Goal: Information Seeking & Learning: Learn about a topic

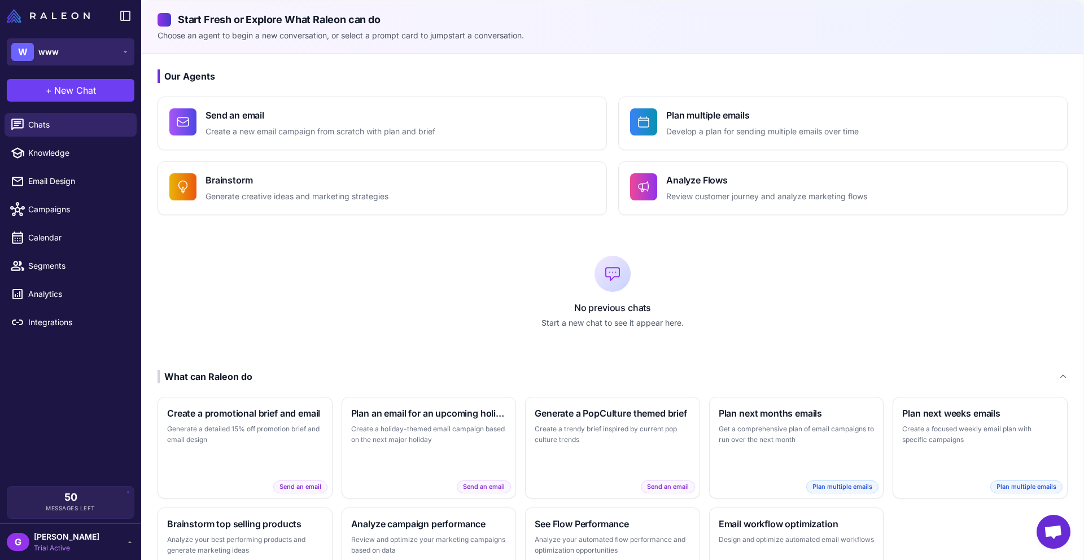
click at [66, 51] on button "W www" at bounding box center [71, 51] width 128 height 27
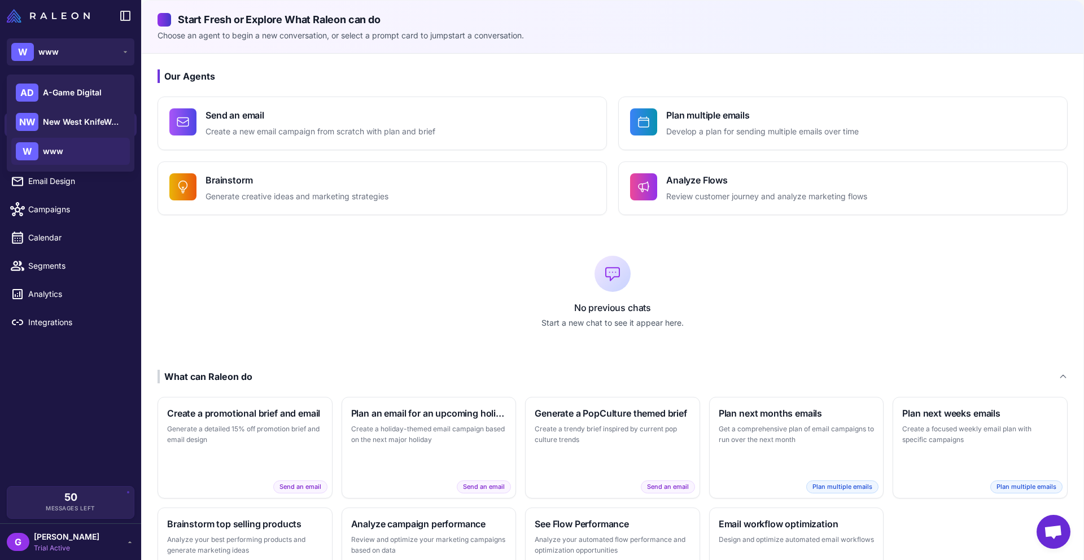
click at [56, 153] on span "www" at bounding box center [53, 151] width 20 height 12
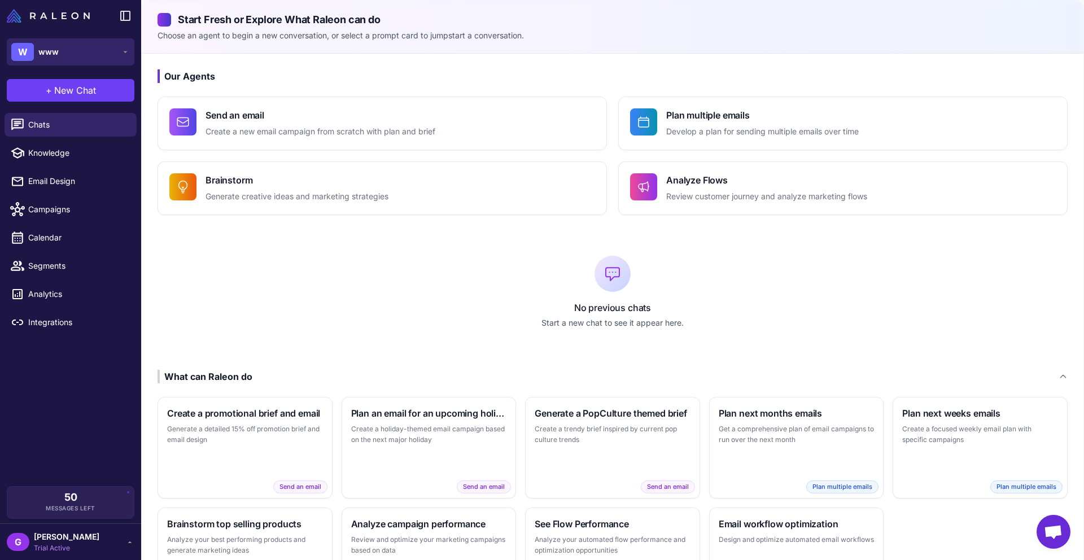
click at [81, 53] on button "W www" at bounding box center [71, 51] width 128 height 27
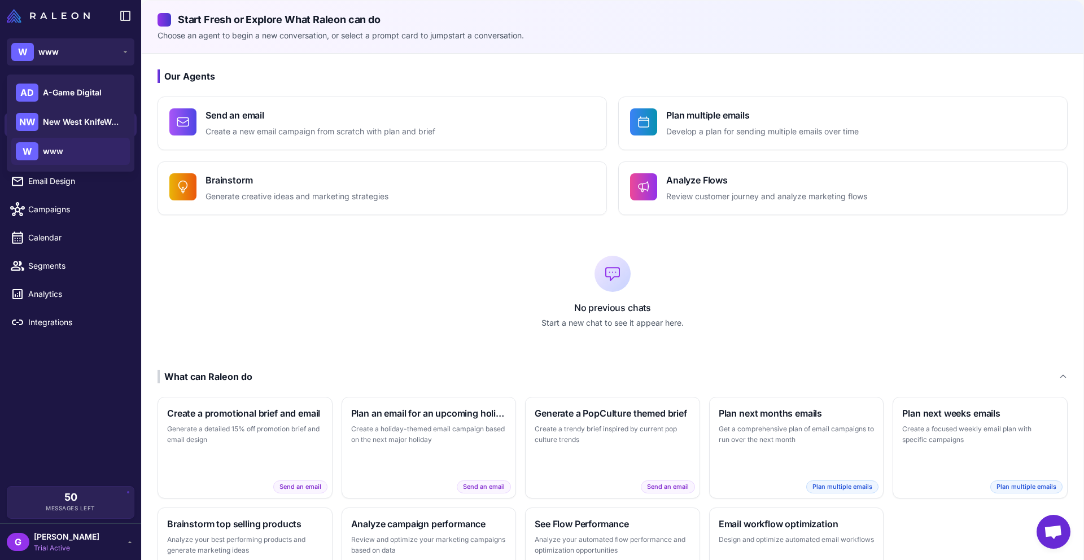
click at [98, 542] on span "[PERSON_NAME]" at bounding box center [67, 537] width 66 height 12
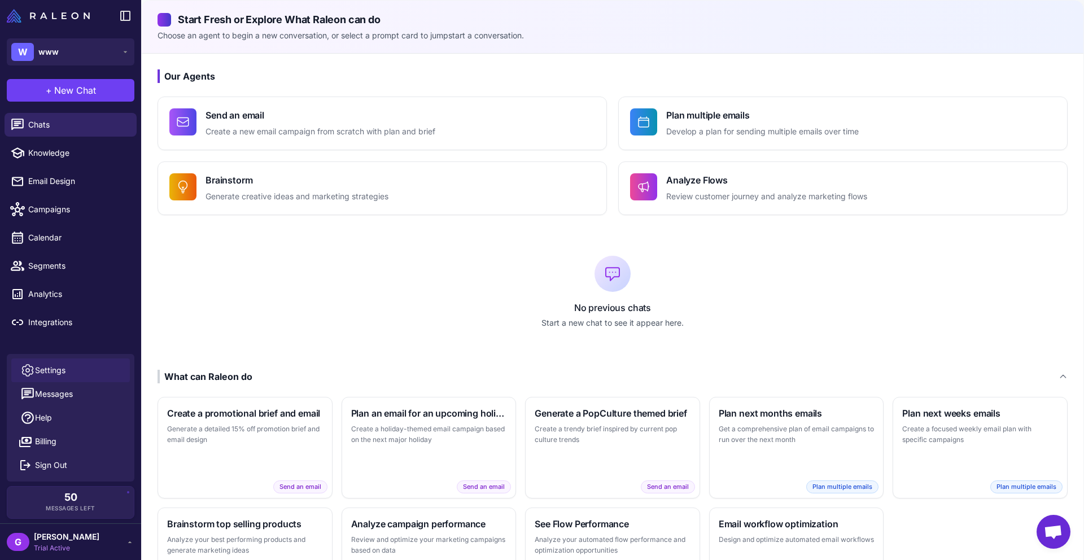
click at [62, 371] on span "Settings" at bounding box center [50, 370] width 31 height 12
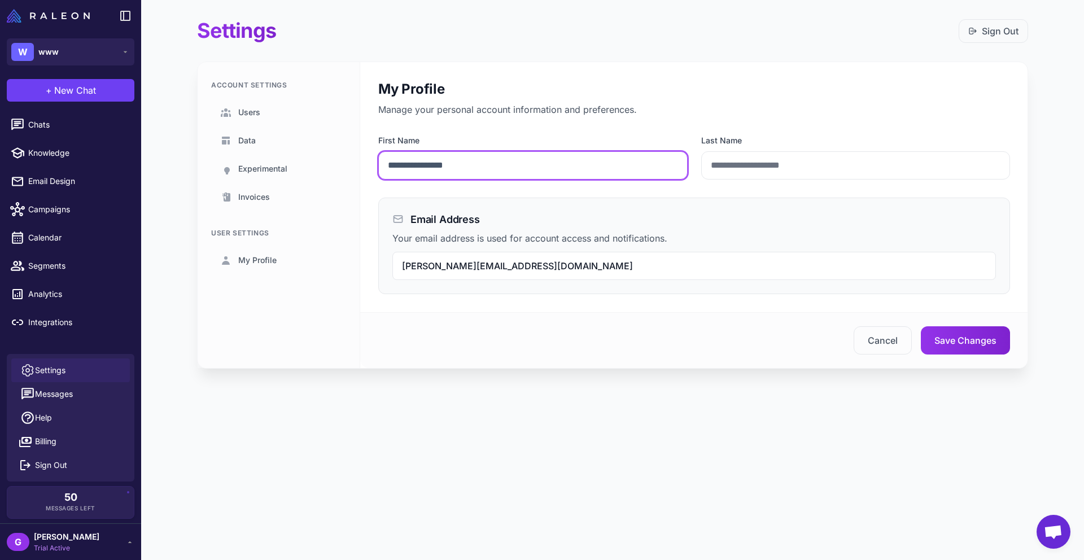
click at [438, 165] on input "**********" at bounding box center [533, 165] width 310 height 28
type input "******"
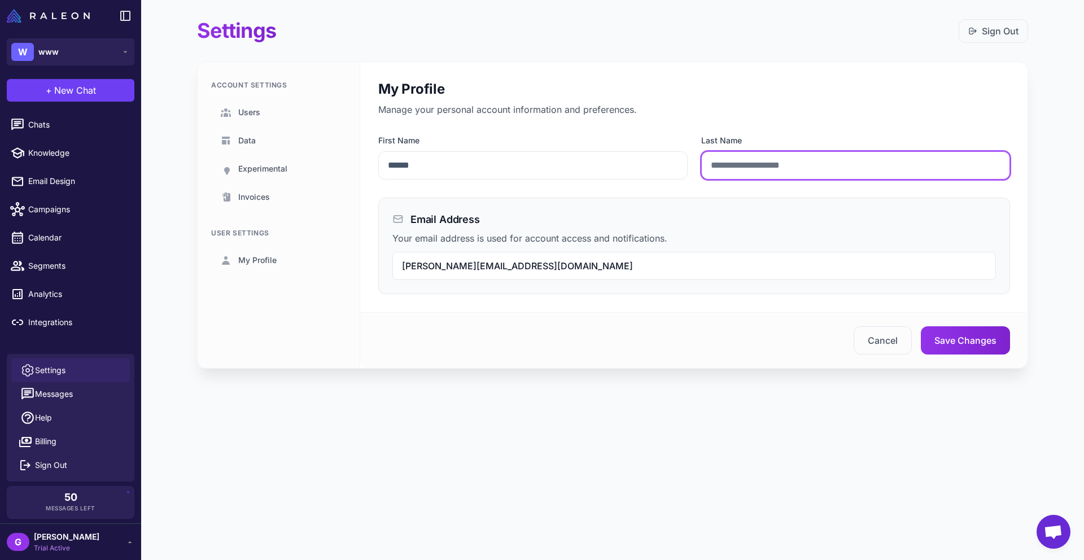
click at [737, 162] on input "Last Name" at bounding box center [857, 165] width 310 height 28
type input "*********"
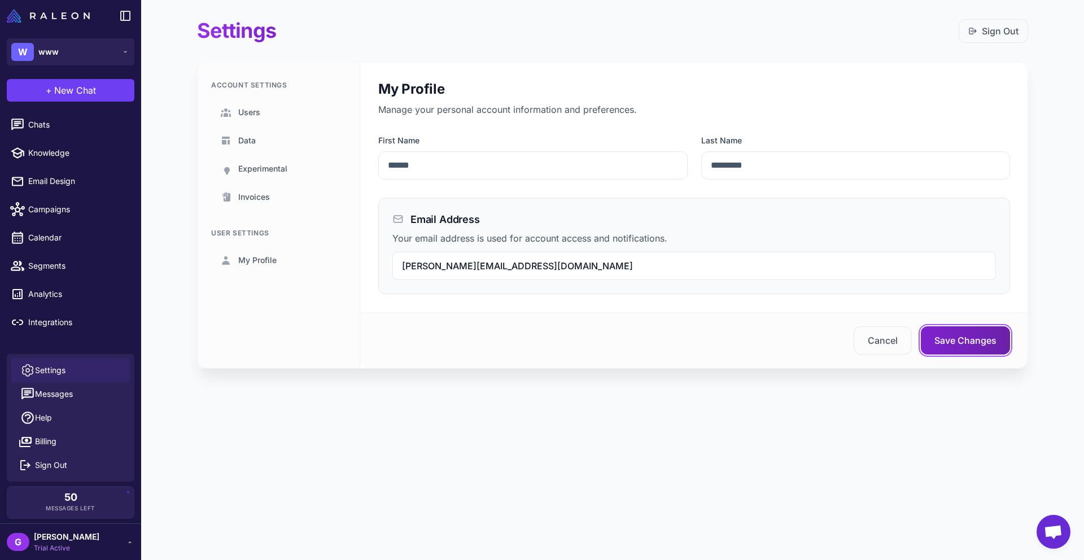
click at [966, 343] on button "Save Changes" at bounding box center [965, 340] width 89 height 28
click at [61, 444] on link "Billing" at bounding box center [70, 442] width 119 height 24
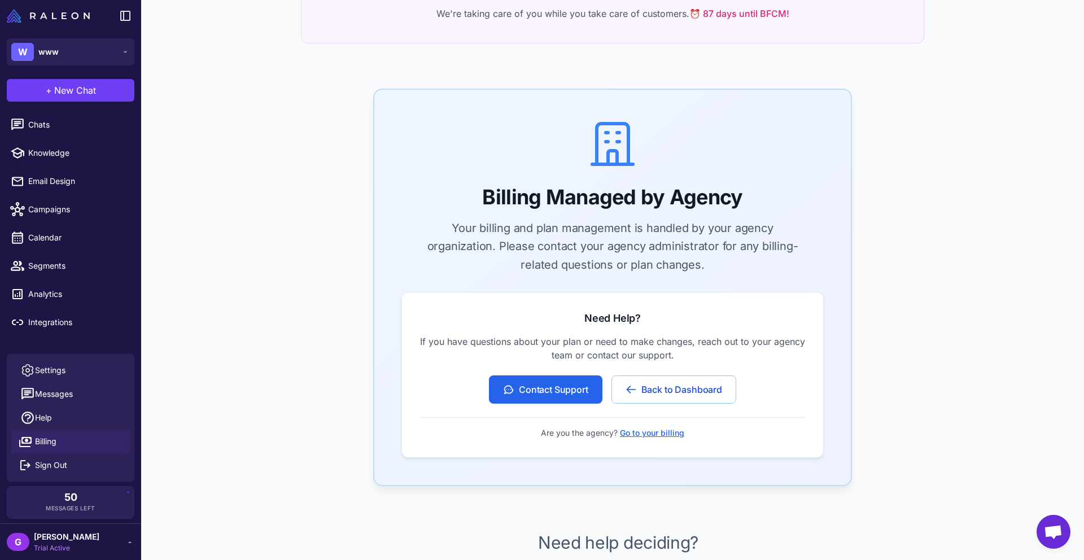
scroll to position [248, 0]
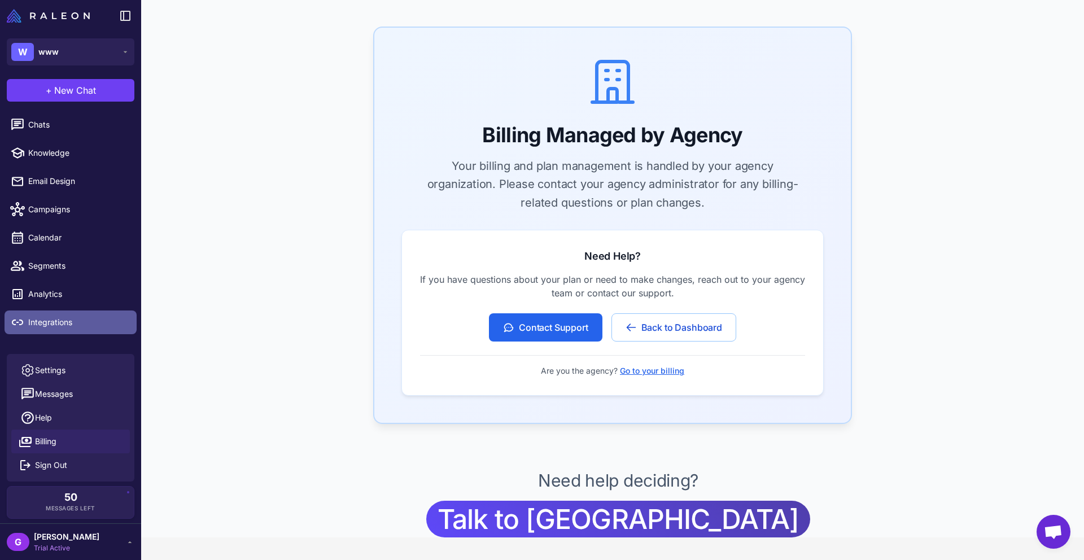
click at [60, 318] on span "Integrations" at bounding box center [77, 322] width 99 height 12
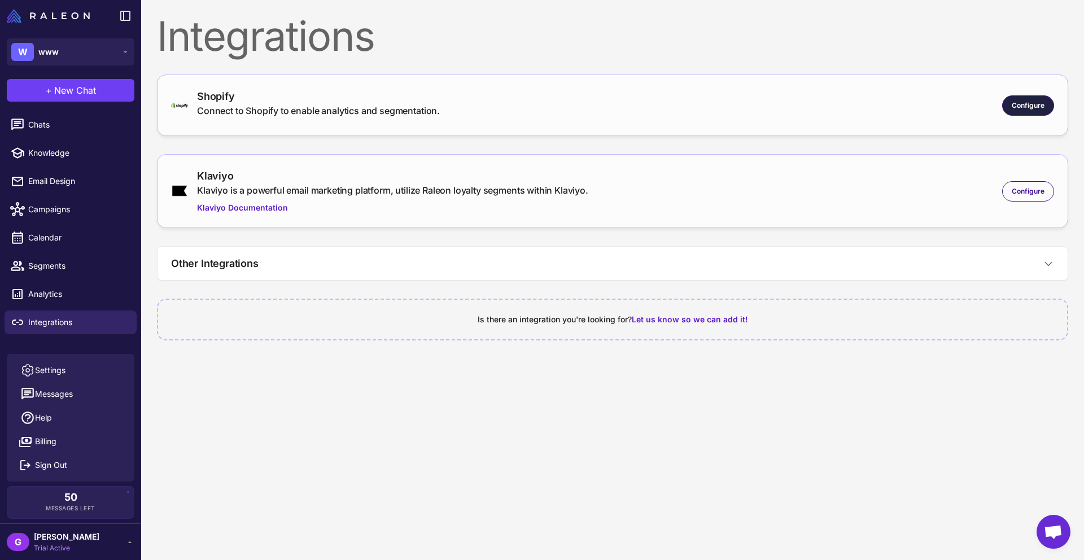
click at [1036, 105] on span "Configure" at bounding box center [1028, 106] width 33 height 10
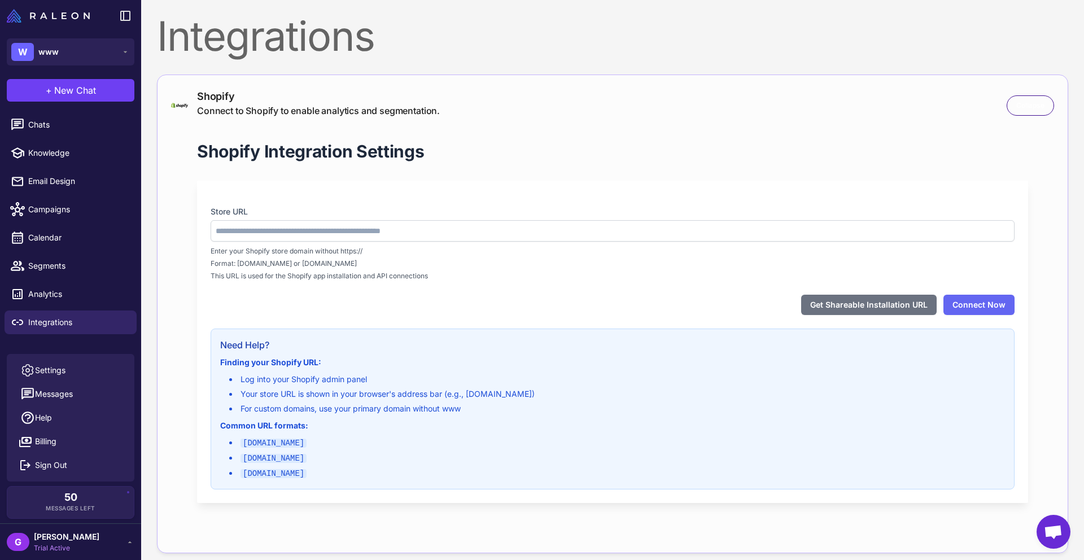
type input "**********"
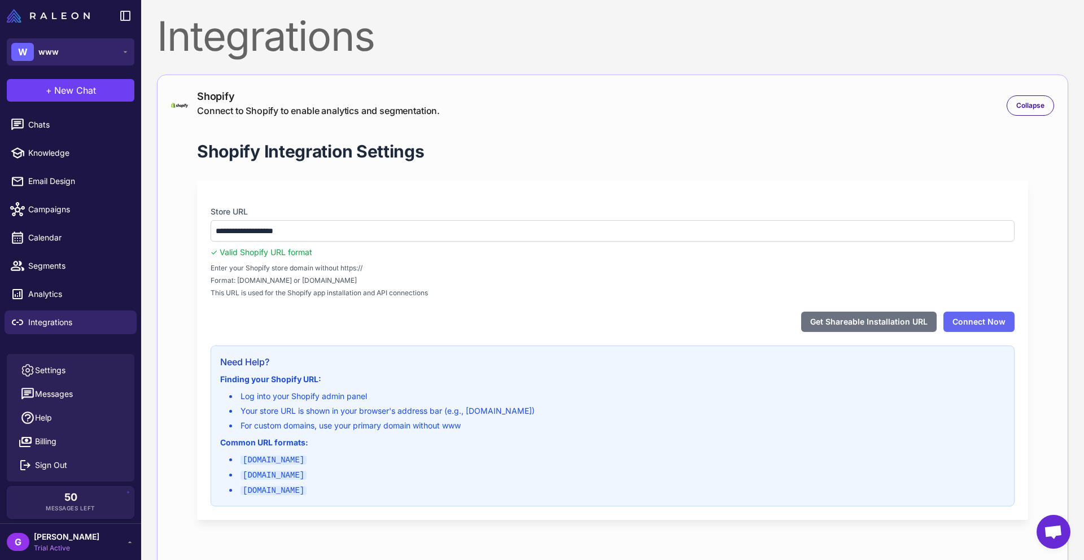
click at [79, 54] on button "W www" at bounding box center [71, 51] width 128 height 27
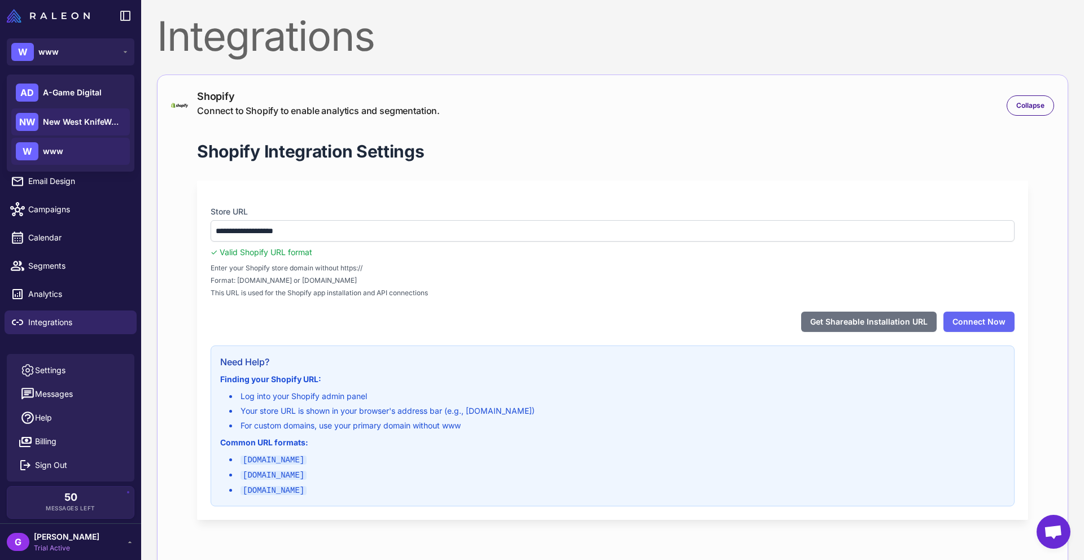
click at [71, 118] on span "New West KnifeWorks" at bounding box center [82, 122] width 79 height 12
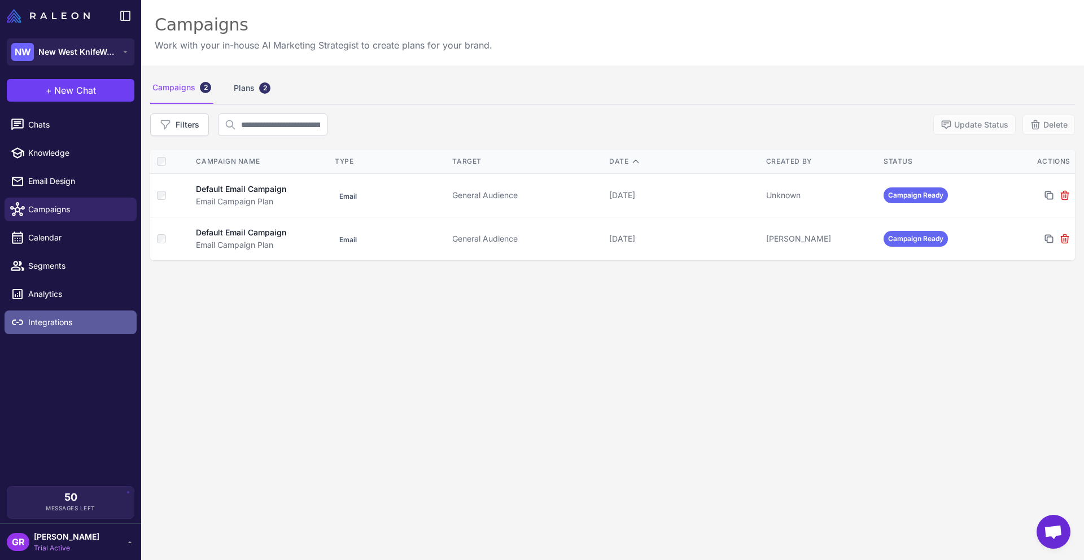
click at [51, 321] on span "Integrations" at bounding box center [77, 322] width 99 height 12
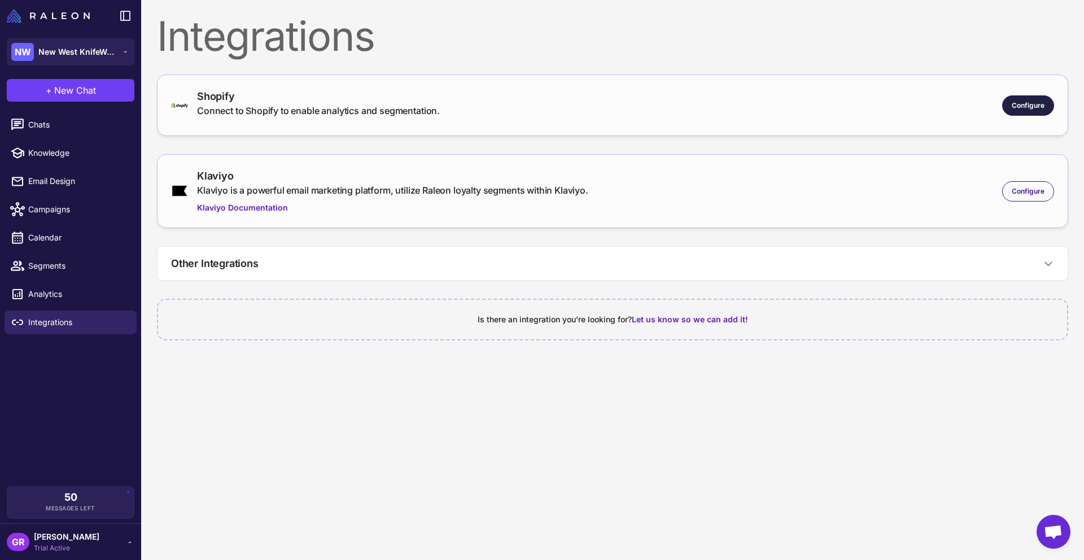
click at [1034, 103] on span "Configure" at bounding box center [1028, 106] width 33 height 10
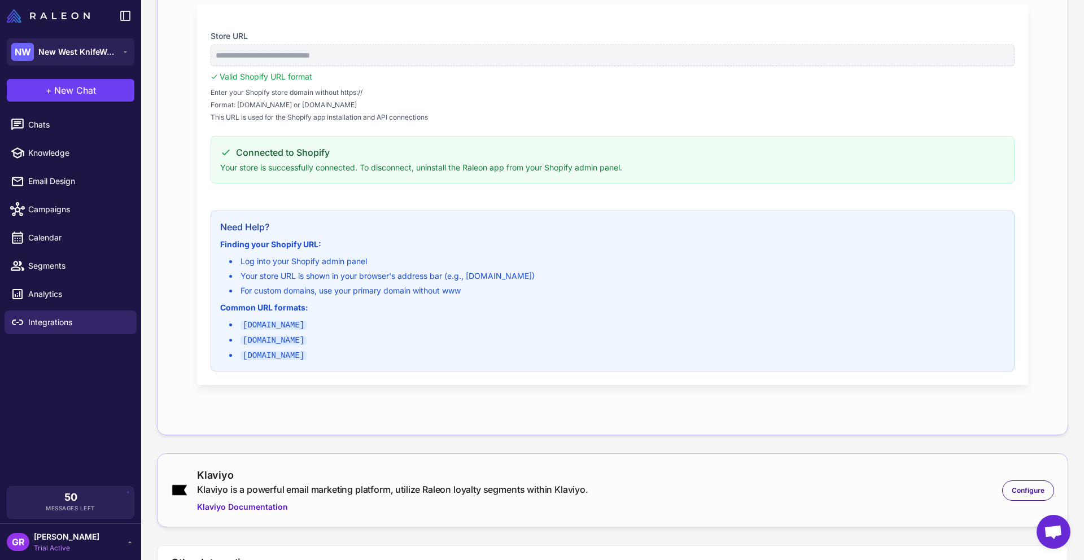
scroll to position [274, 0]
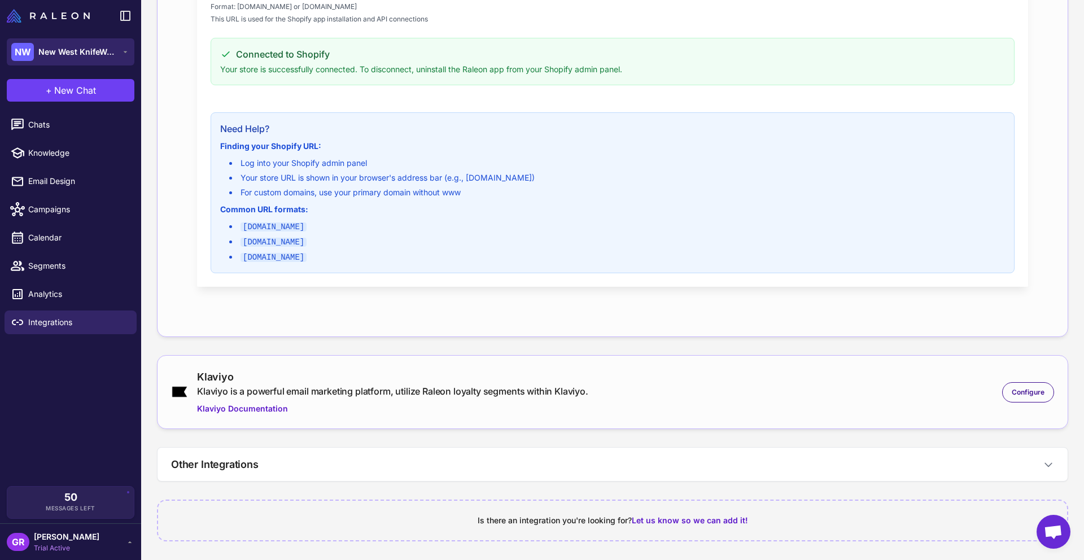
click at [82, 56] on span "New West KnifeWorks" at bounding box center [77, 52] width 79 height 12
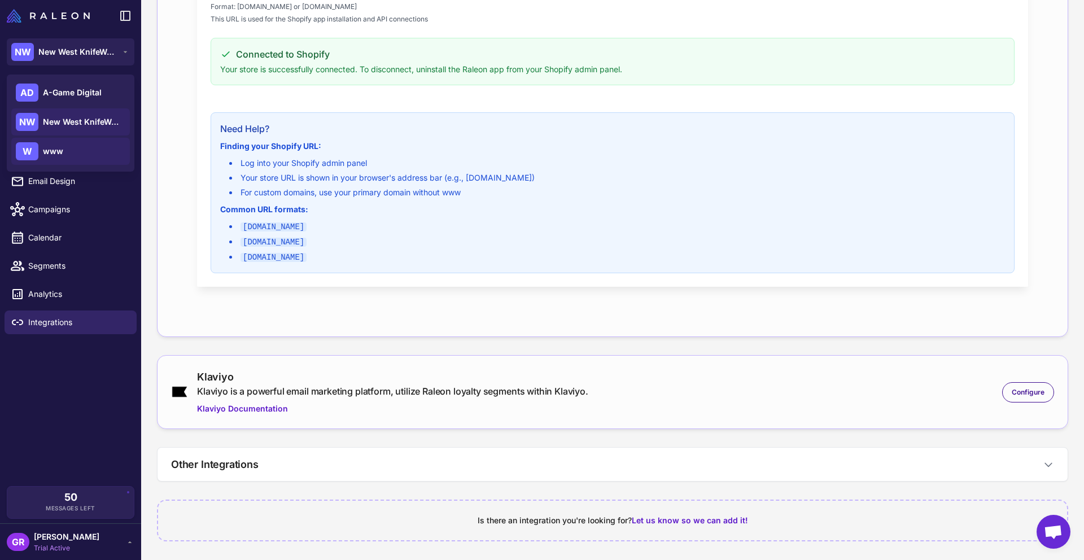
click at [60, 148] on span "www" at bounding box center [53, 151] width 20 height 12
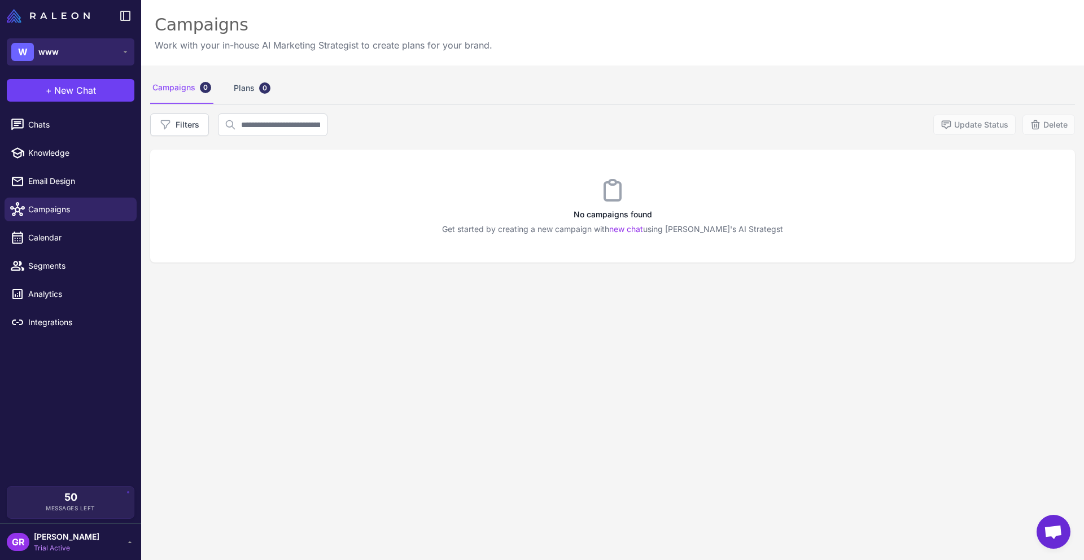
click at [128, 51] on icon at bounding box center [125, 51] width 9 height 9
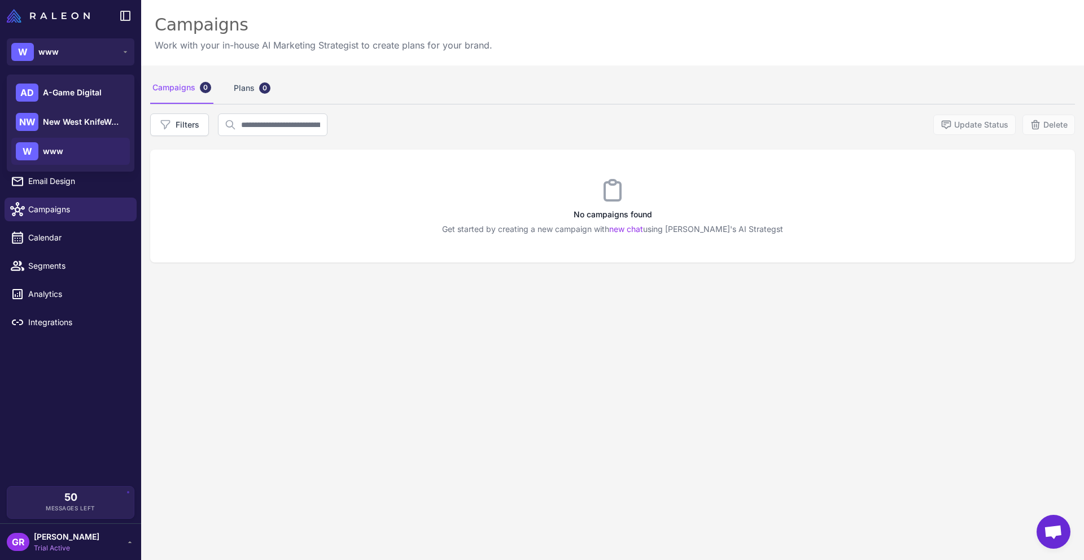
click at [582, 98] on div "Campaigns 0 Plans 0" at bounding box center [612, 88] width 925 height 32
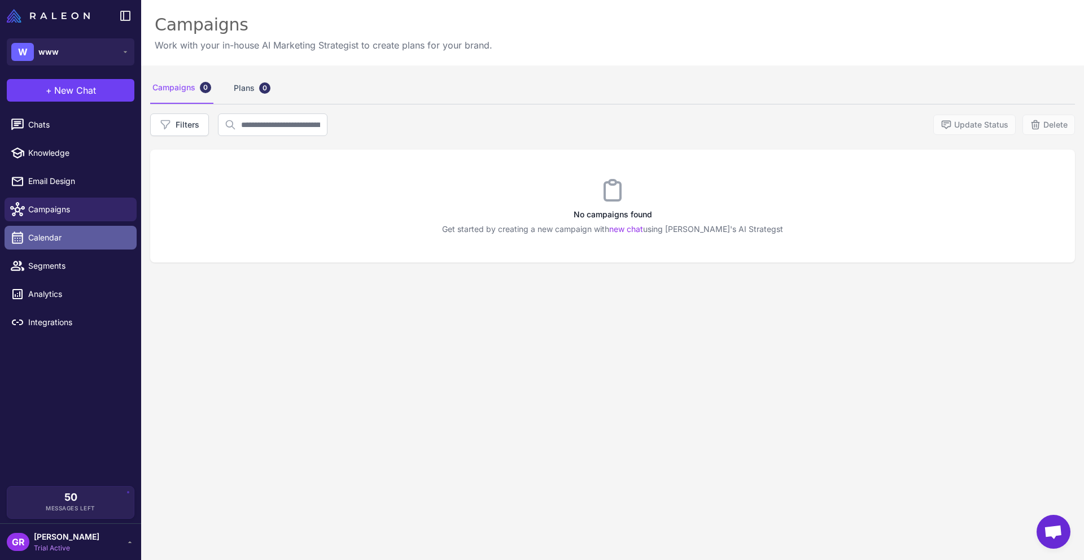
click at [65, 241] on span "Calendar" at bounding box center [77, 238] width 99 height 12
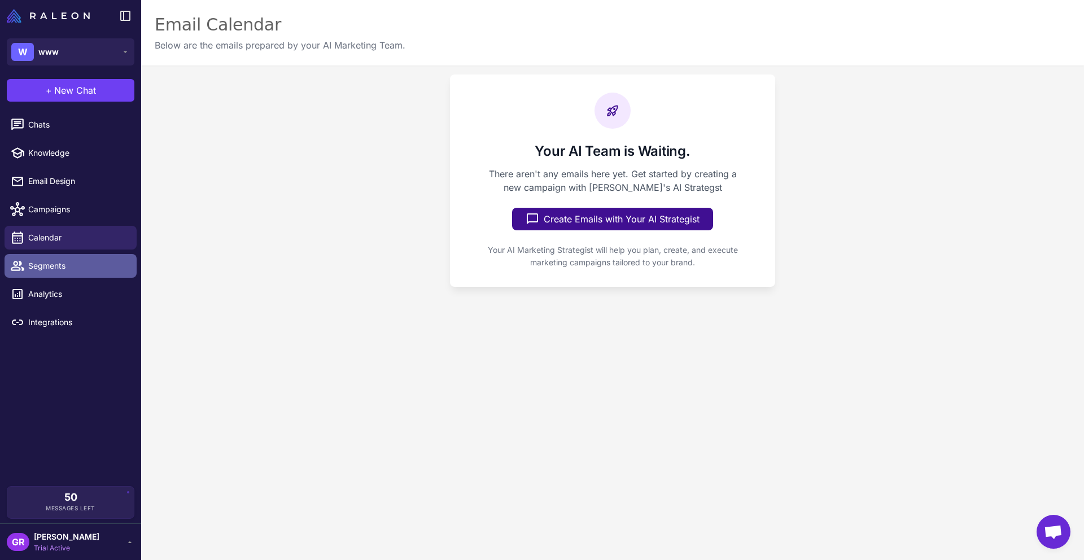
click at [64, 272] on span "Segments" at bounding box center [77, 266] width 99 height 12
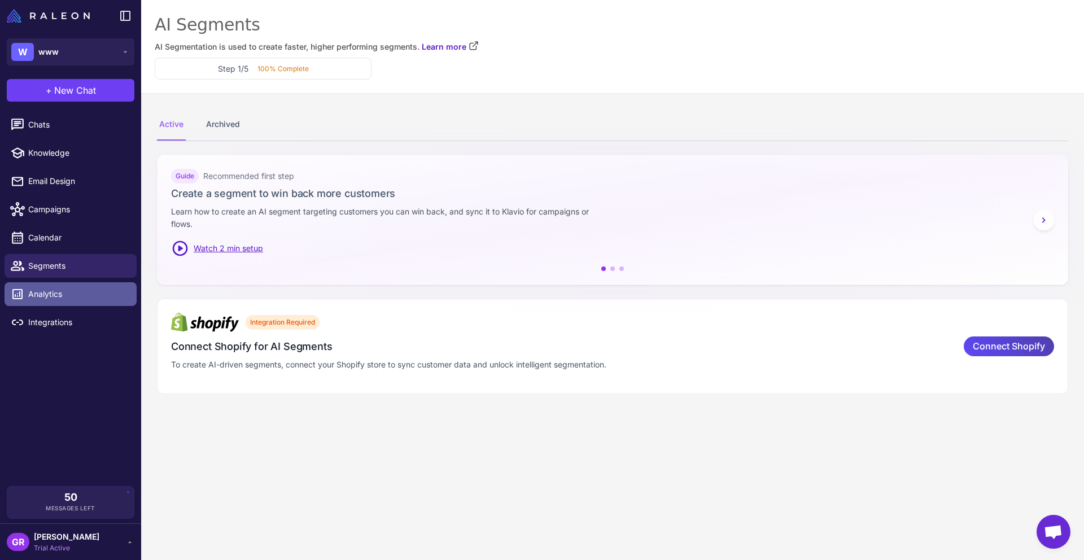
click at [66, 292] on span "Analytics" at bounding box center [77, 294] width 99 height 12
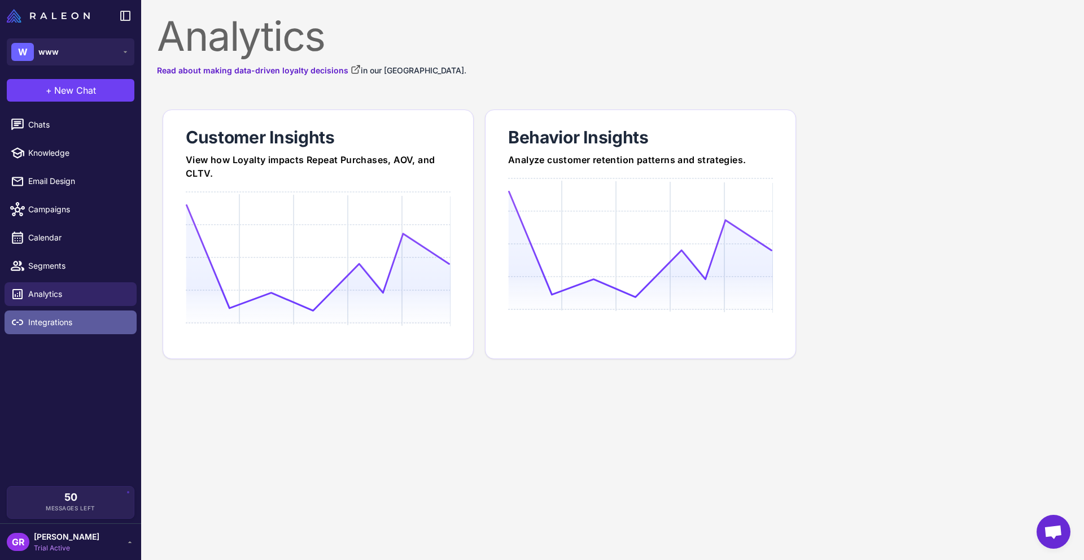
click at [66, 317] on span "Integrations" at bounding box center [77, 322] width 99 height 12
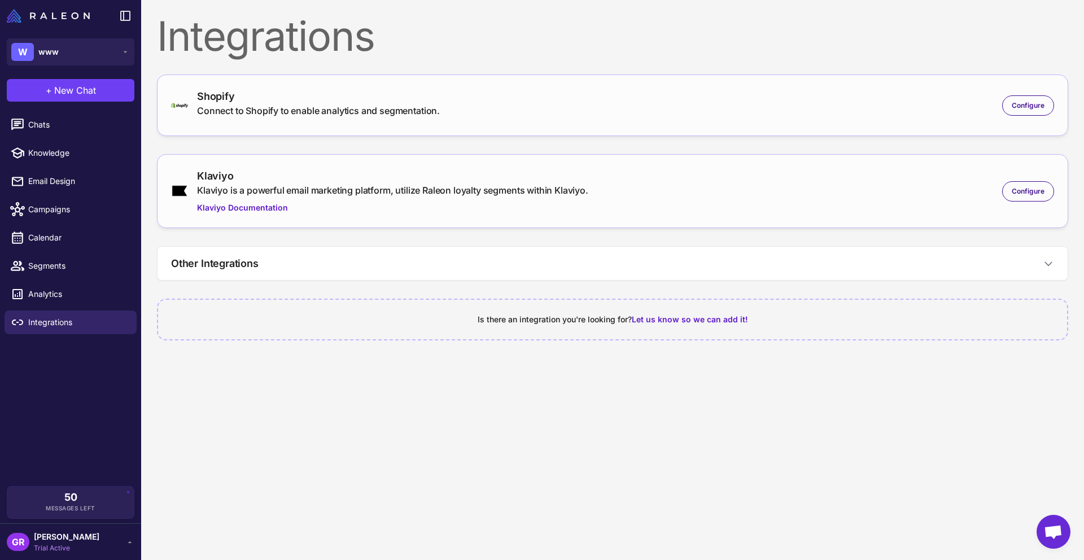
click at [72, 544] on span "Trial Active" at bounding box center [67, 548] width 66 height 10
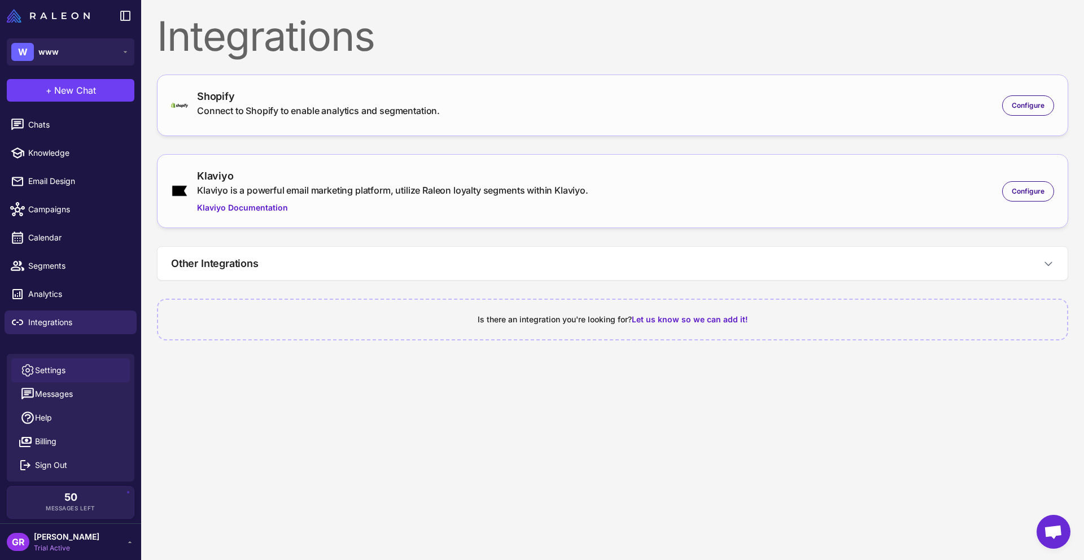
click at [64, 372] on span "Settings" at bounding box center [50, 370] width 31 height 12
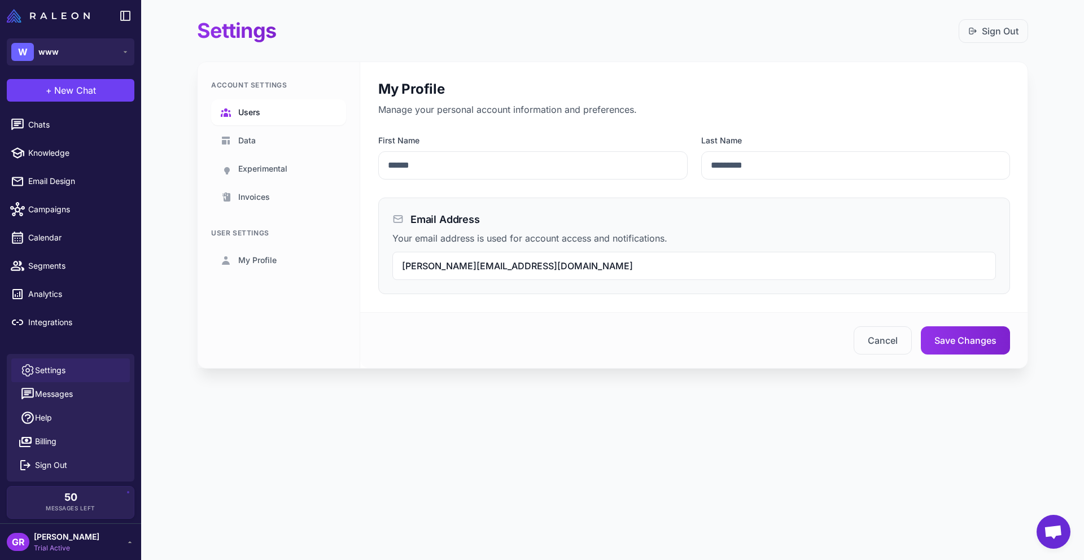
click at [243, 115] on span "Users" at bounding box center [249, 112] width 22 height 12
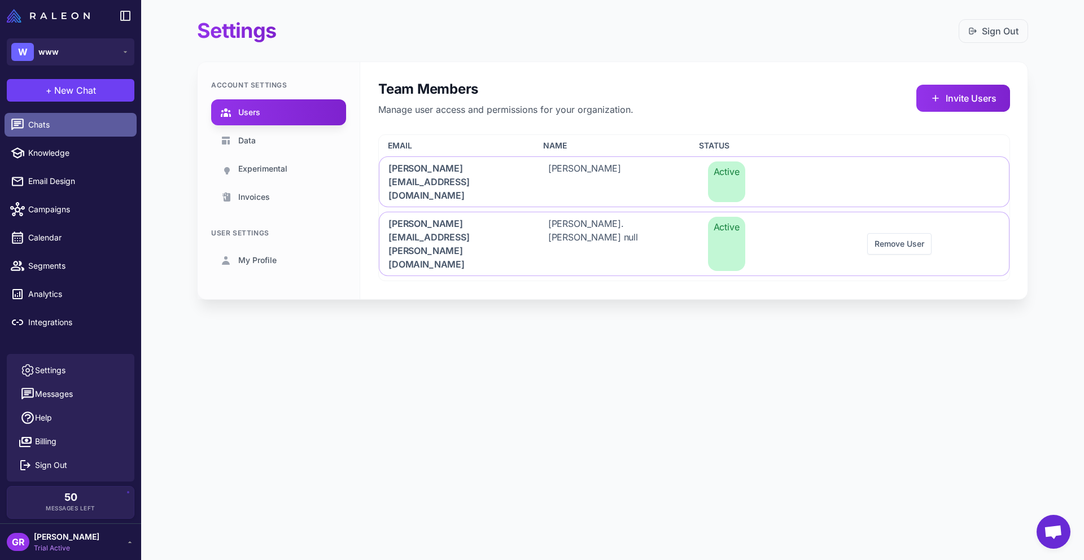
click at [50, 125] on span "Chats" at bounding box center [77, 125] width 99 height 12
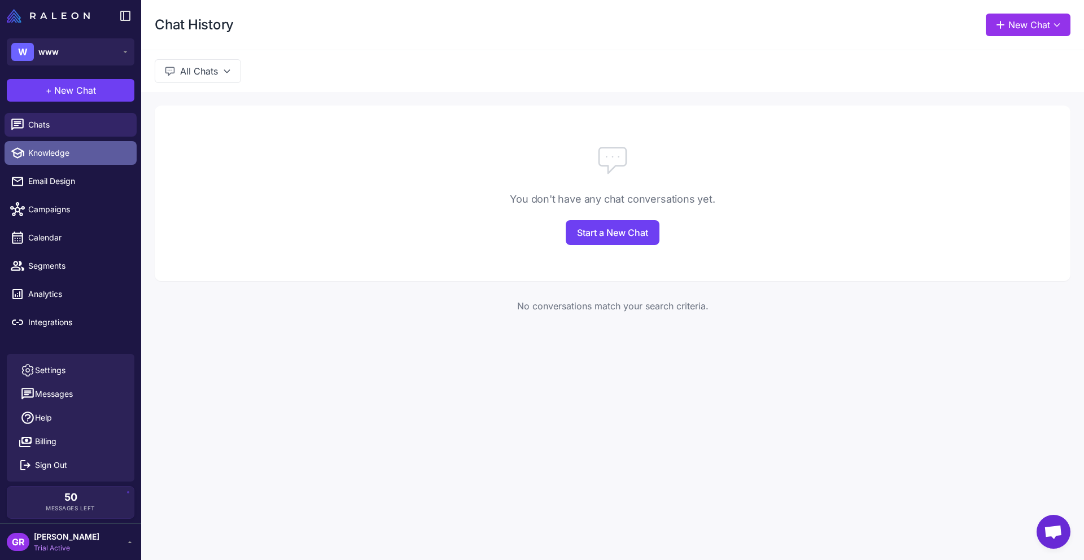
click at [46, 154] on span "Knowledge" at bounding box center [77, 153] width 99 height 12
select select
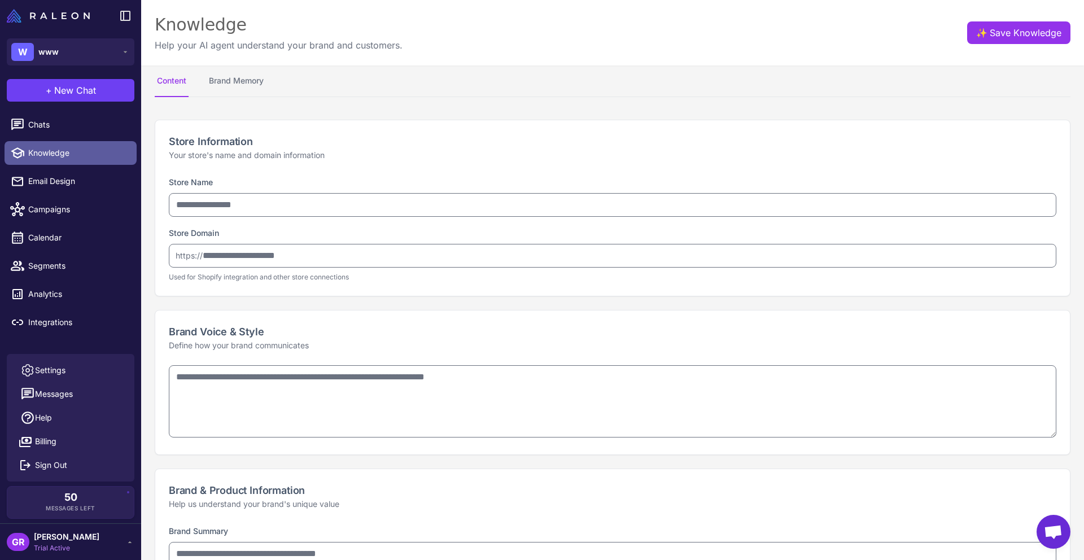
type input "***"
type input "**********"
type textarea "**********"
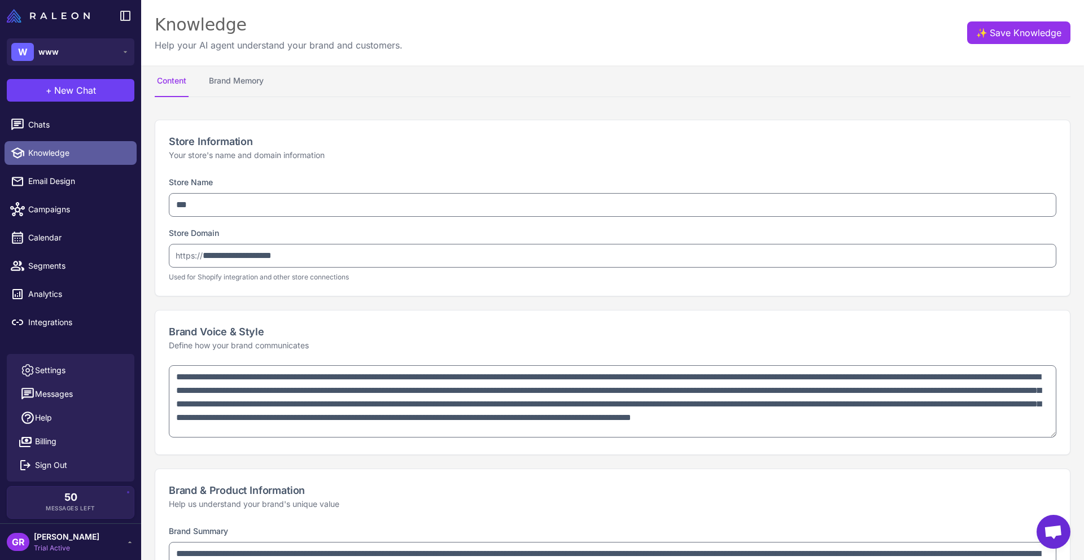
type textarea "**********"
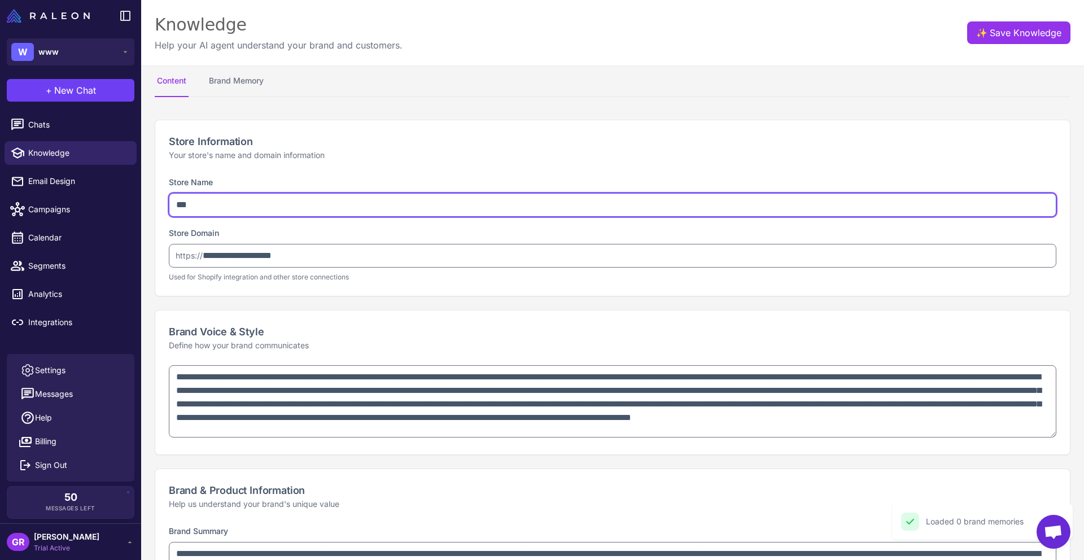
click at [242, 204] on input "***" at bounding box center [613, 205] width 888 height 24
type input "**********"
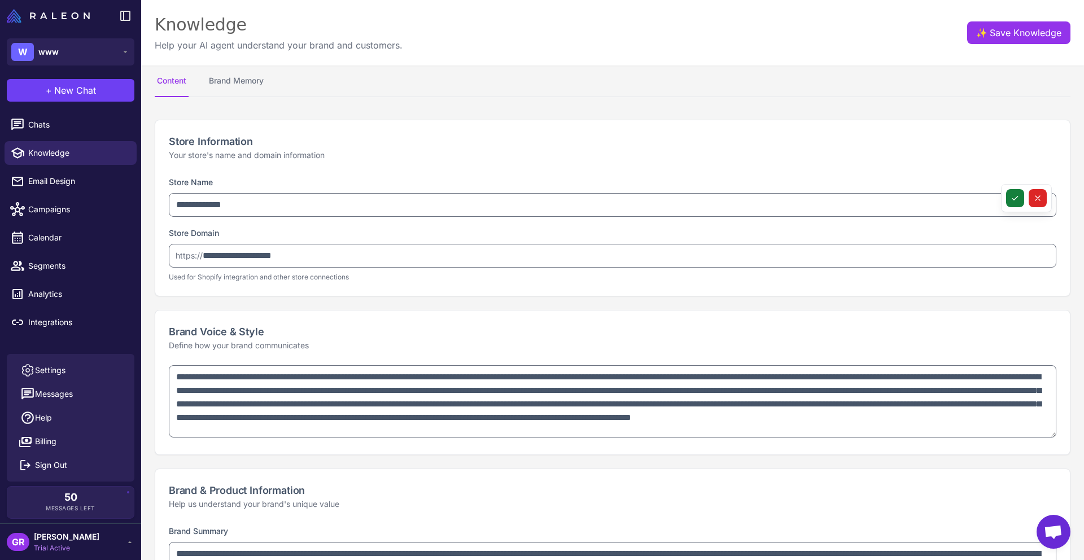
click at [1017, 195] on icon at bounding box center [1015, 198] width 9 height 9
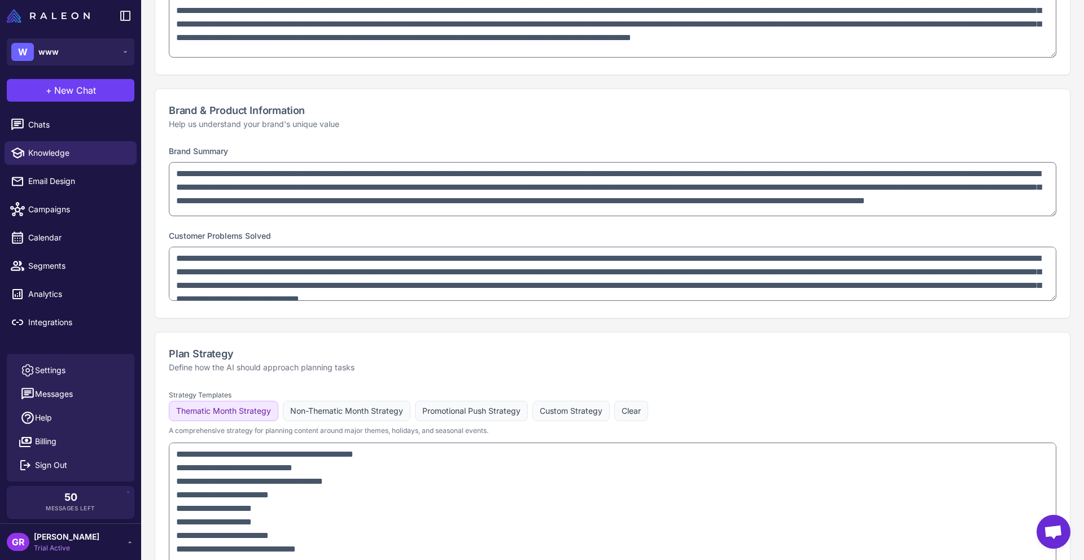
scroll to position [10, 0]
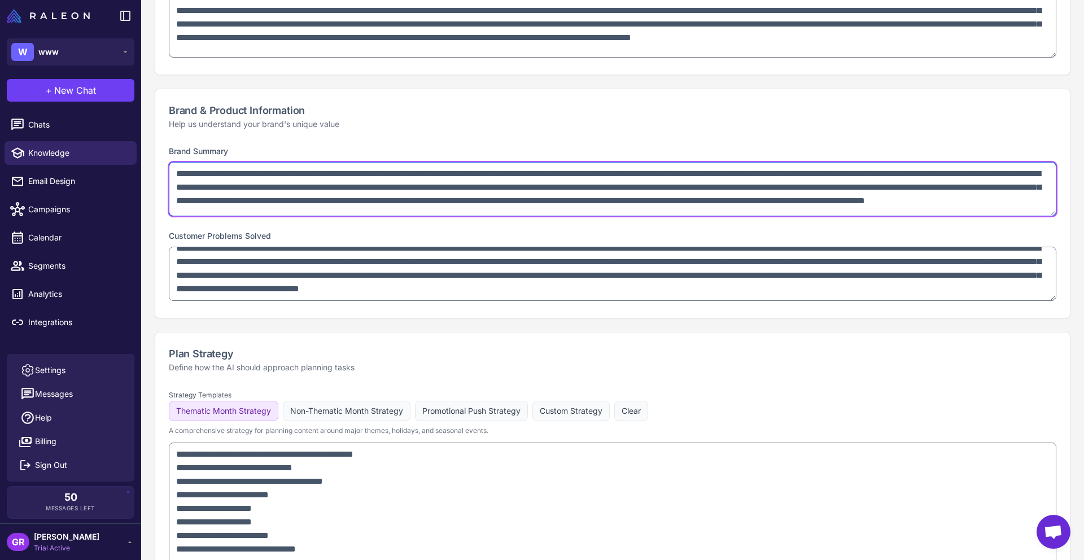
click at [426, 191] on textarea "**********" at bounding box center [613, 189] width 888 height 54
type textarea "**********"
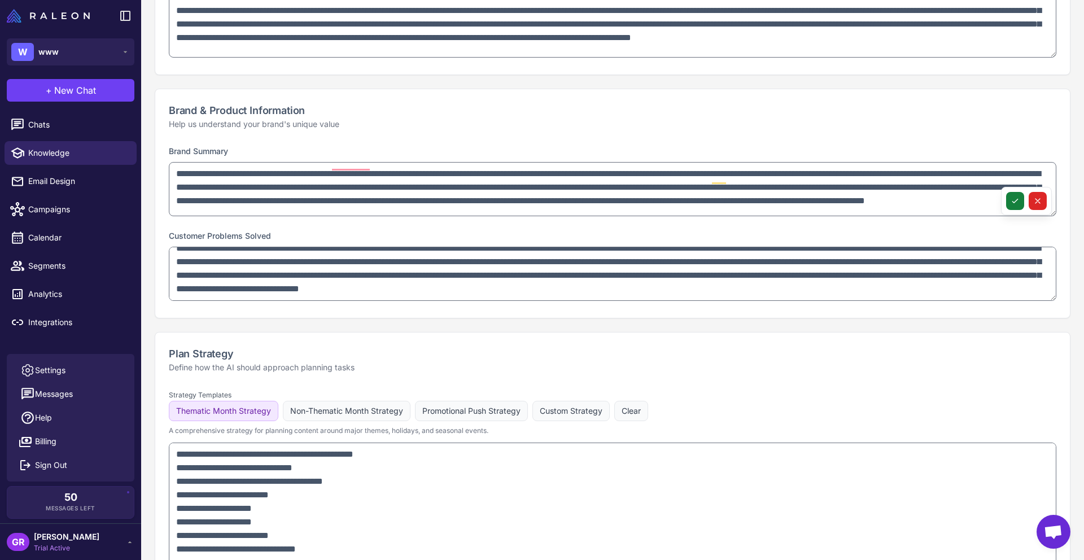
click at [1019, 202] on icon at bounding box center [1015, 201] width 9 height 9
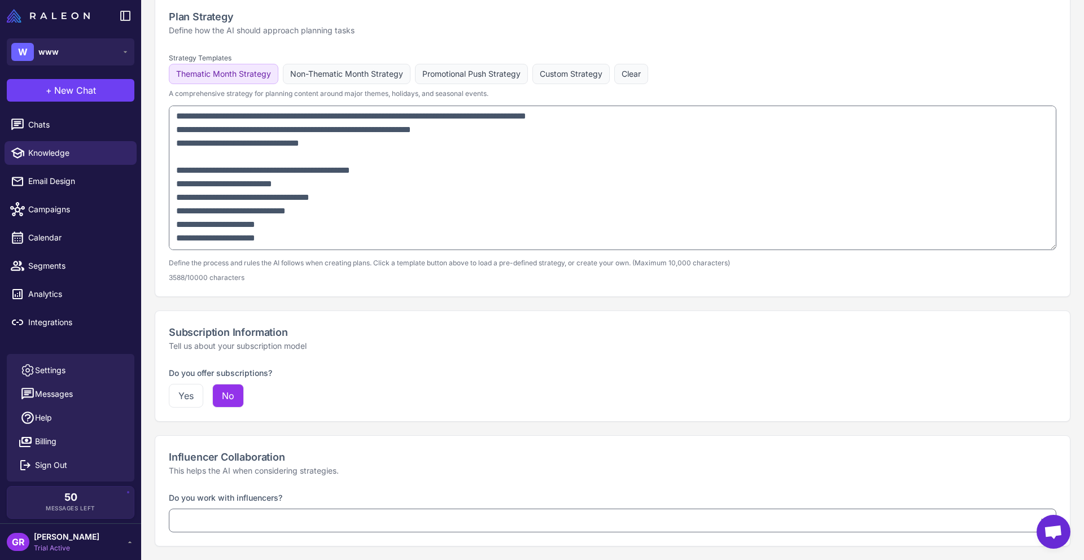
scroll to position [0, 0]
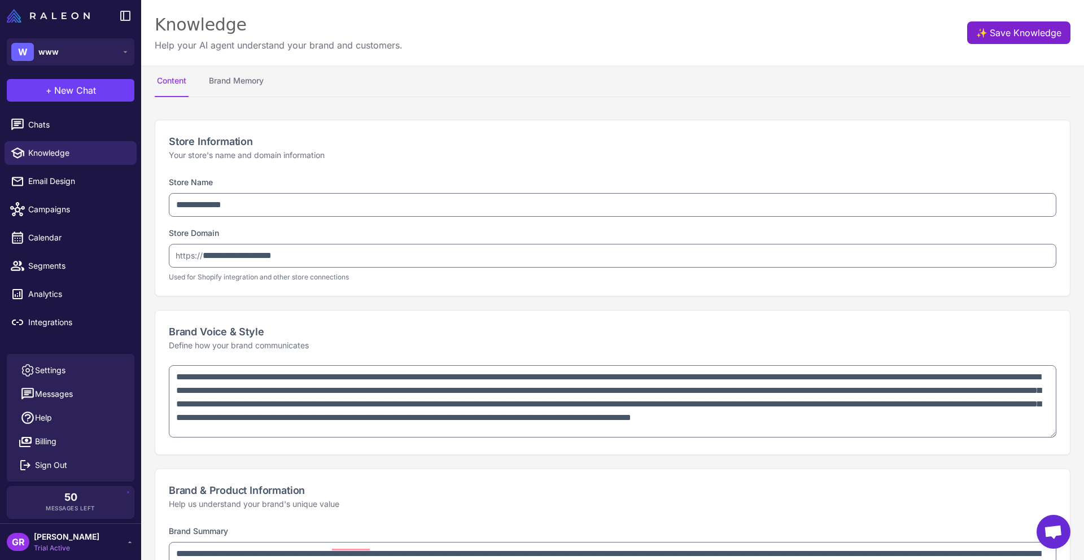
click at [1004, 33] on button "✨ Save Knowledge" at bounding box center [1019, 32] width 103 height 23
click at [1029, 36] on button "✨ Save Knowledge" at bounding box center [1019, 32] width 103 height 23
click at [216, 81] on button "Brand Memory" at bounding box center [236, 82] width 59 height 32
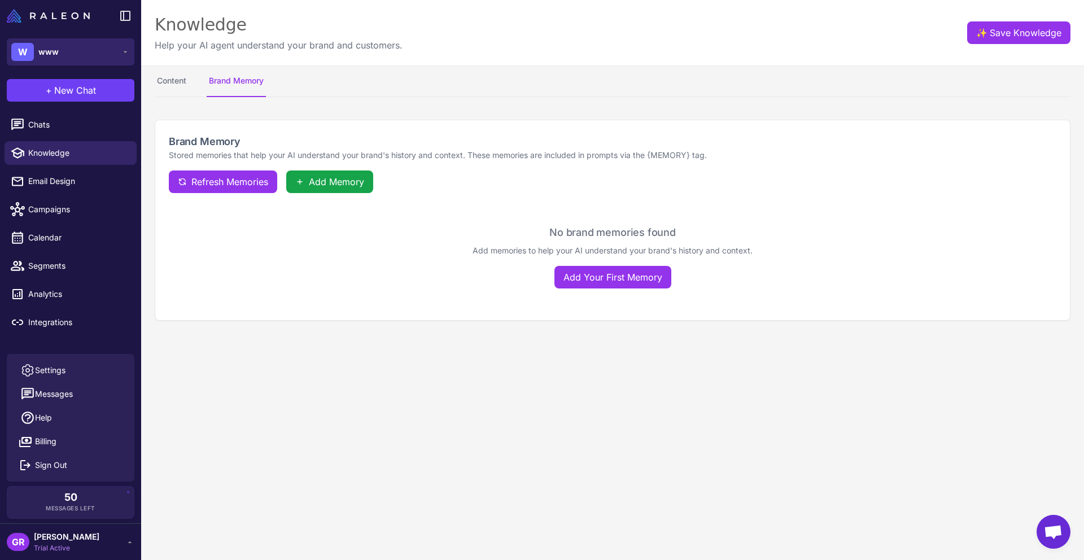
click at [56, 56] on span "www" at bounding box center [48, 52] width 20 height 12
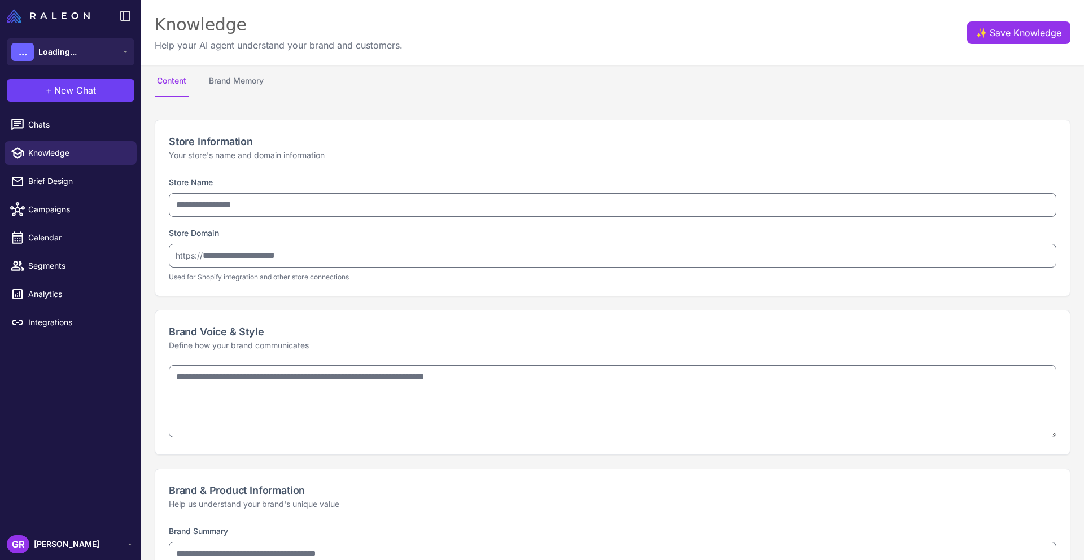
select select
type input "**********"
type textarea "**********"
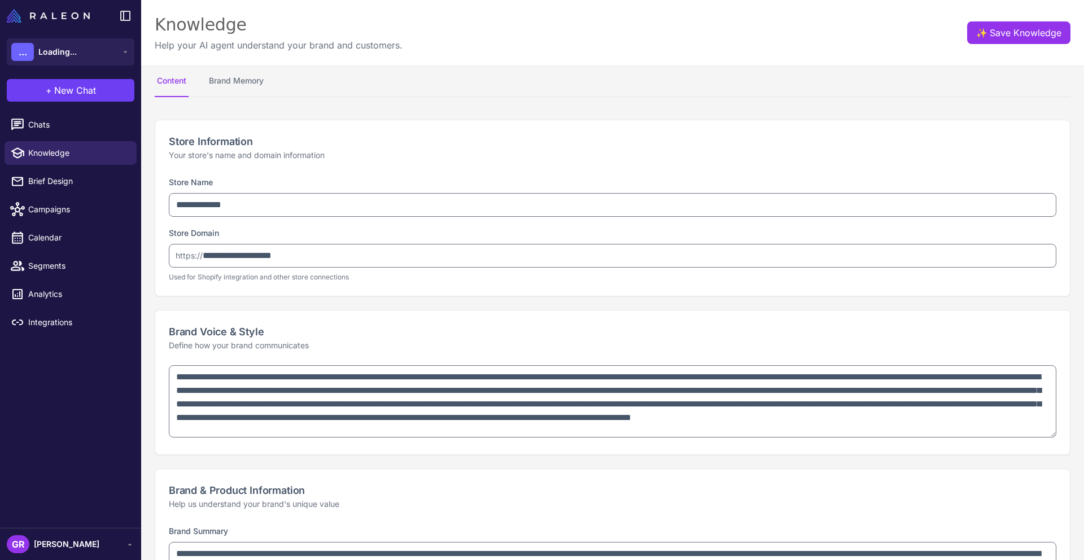
type textarea "**********"
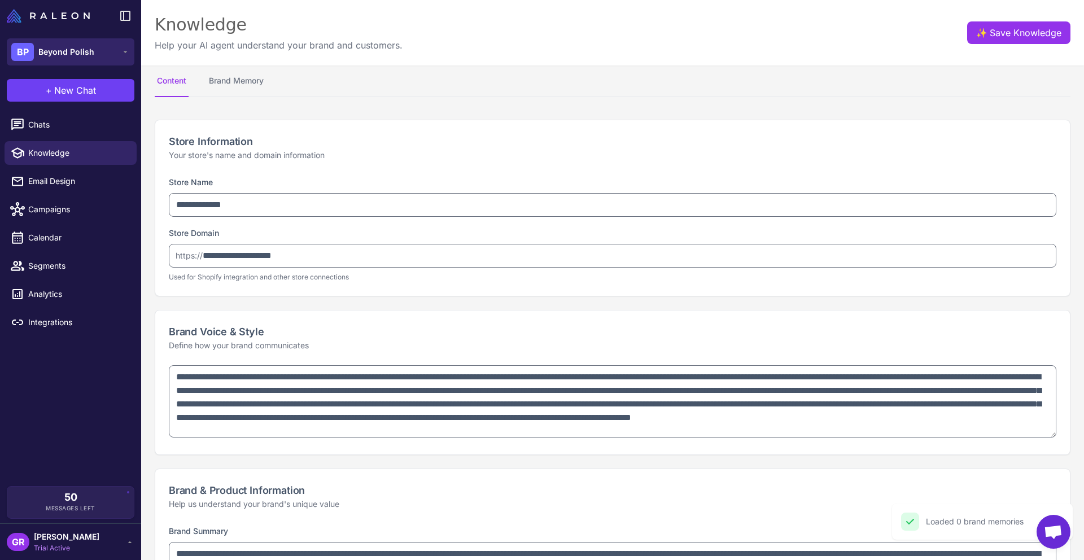
click at [105, 54] on button "BP Beyond Polish" at bounding box center [71, 51] width 128 height 27
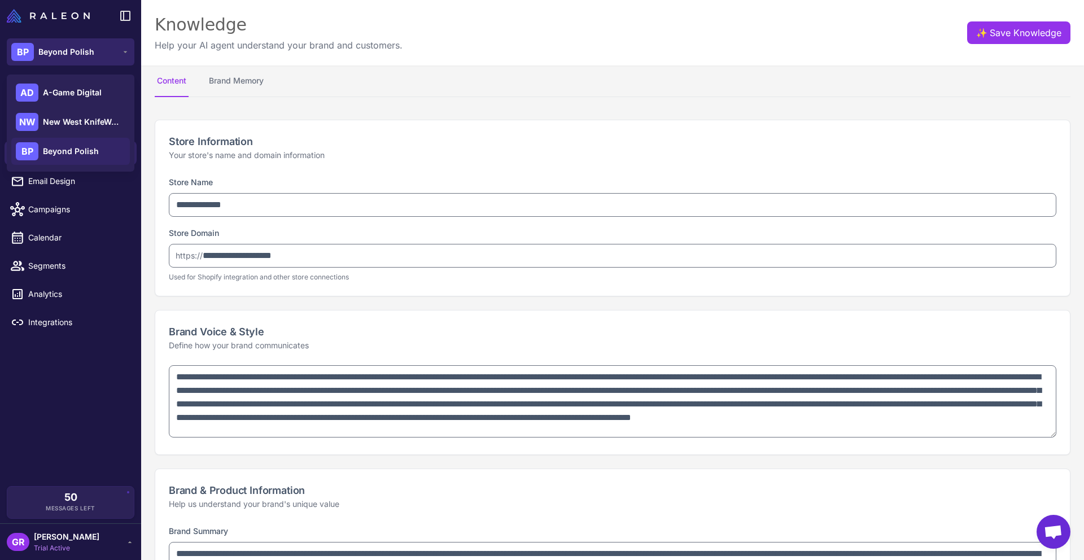
click at [106, 55] on button "BP Beyond Polish" at bounding box center [71, 51] width 128 height 27
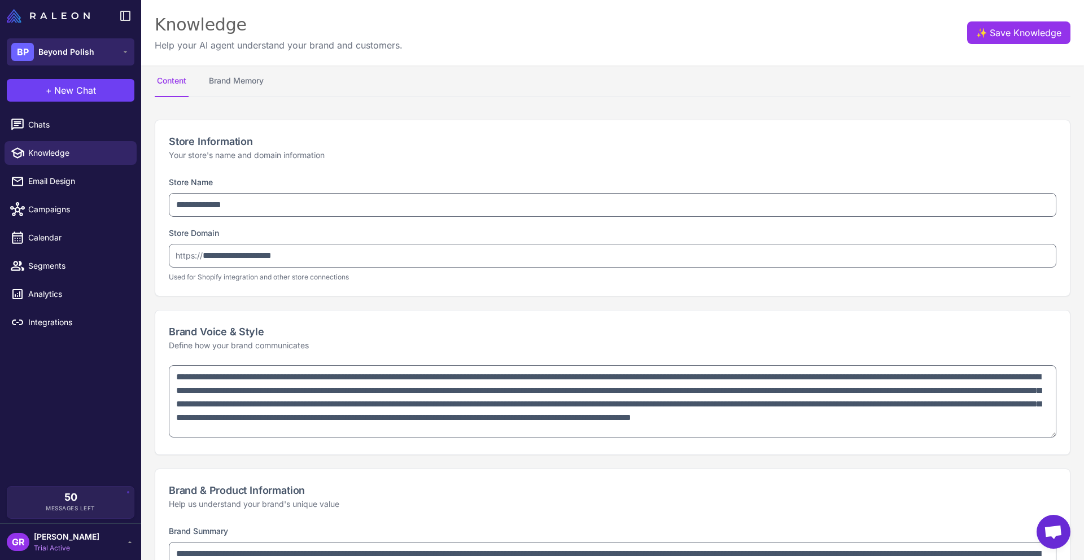
click at [97, 56] on button "BP Beyond Polish" at bounding box center [71, 51] width 128 height 27
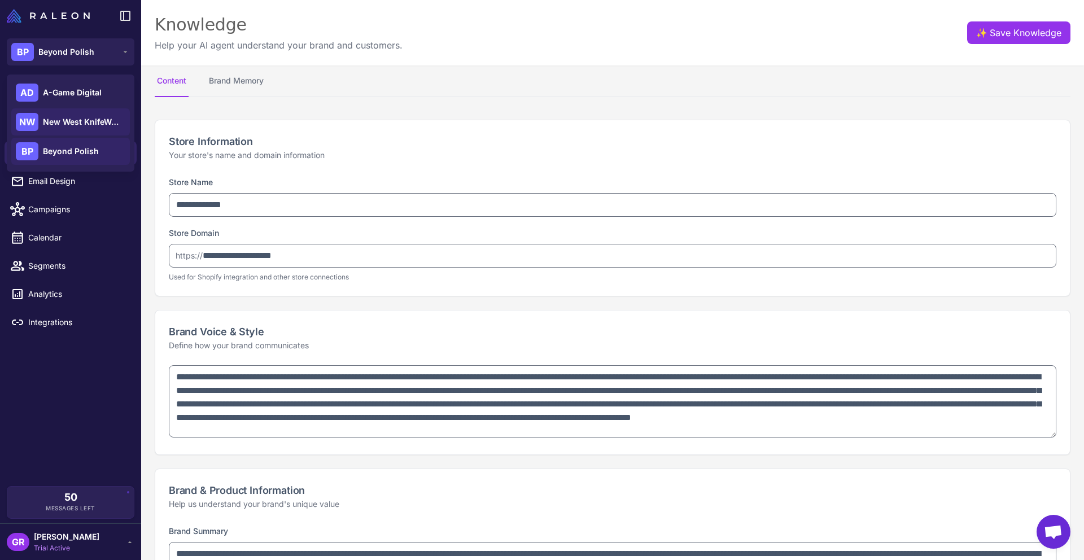
click at [79, 120] on span "New West KnifeWorks" at bounding box center [82, 122] width 79 height 12
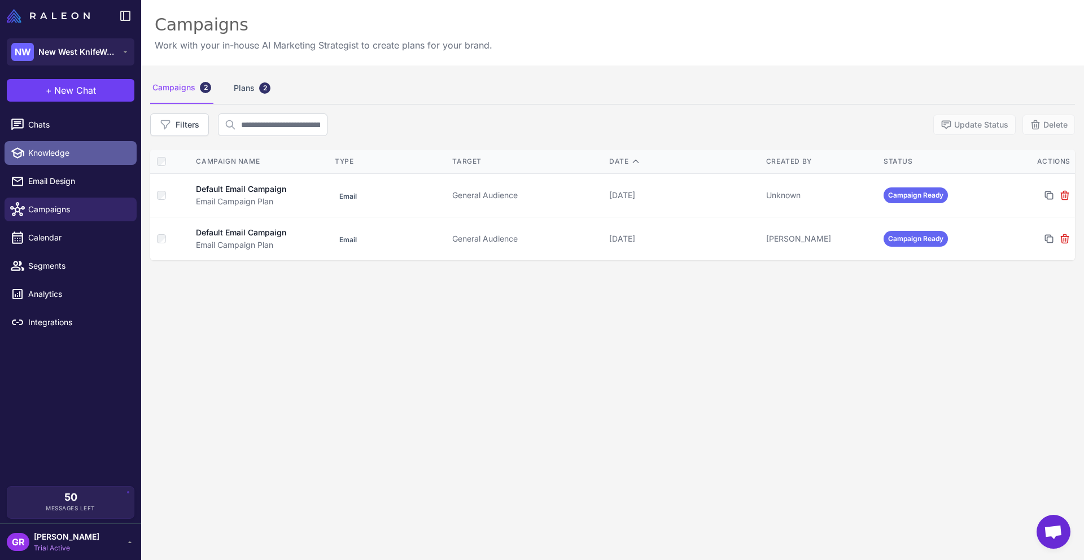
click at [55, 145] on link "Knowledge" at bounding box center [71, 153] width 132 height 24
select select
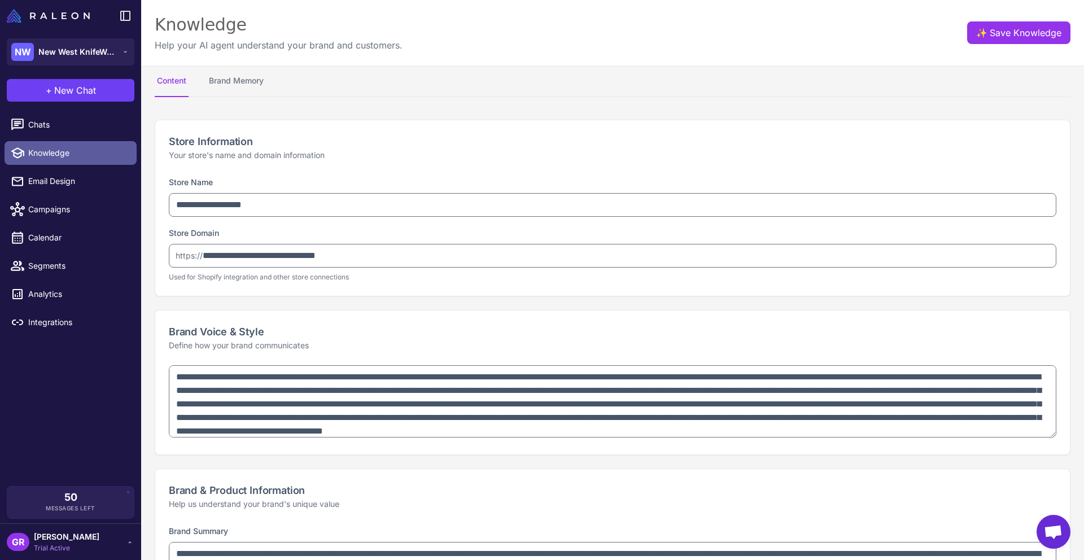
type textarea "**********"
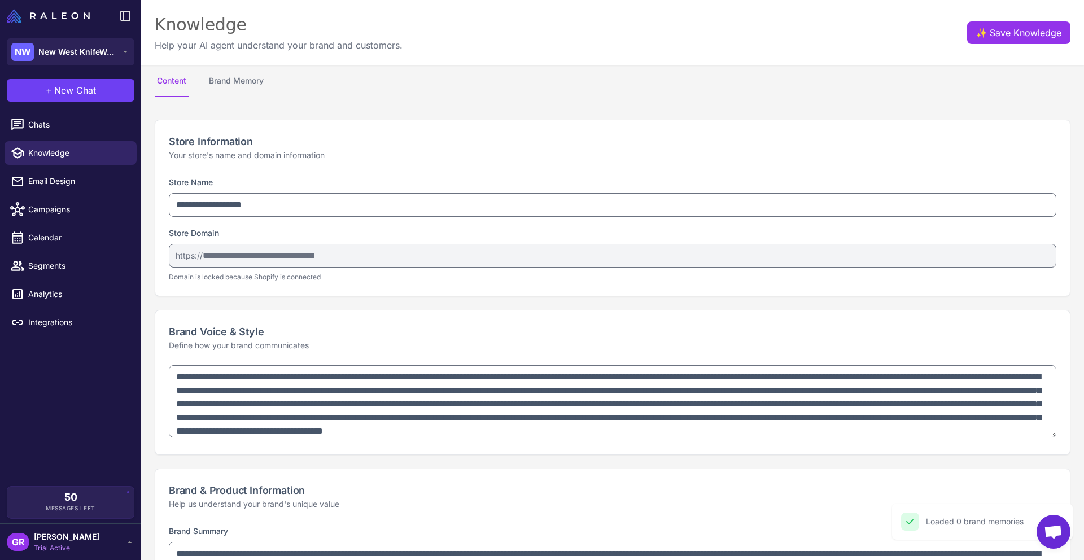
click at [58, 165] on li "Knowledge" at bounding box center [70, 153] width 141 height 28
click at [55, 183] on span "Email Design" at bounding box center [77, 181] width 99 height 12
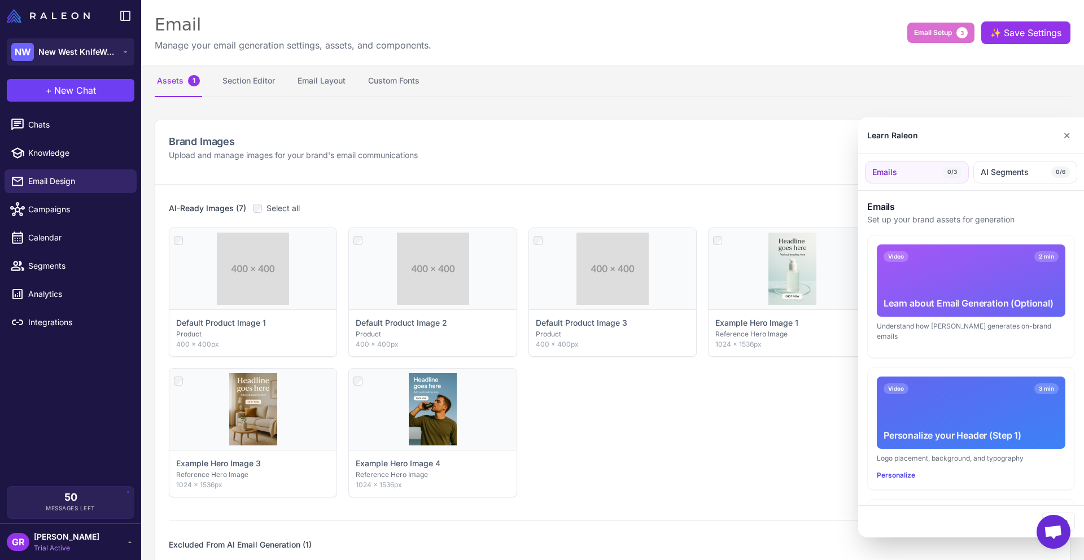
click at [47, 214] on div at bounding box center [542, 280] width 1084 height 560
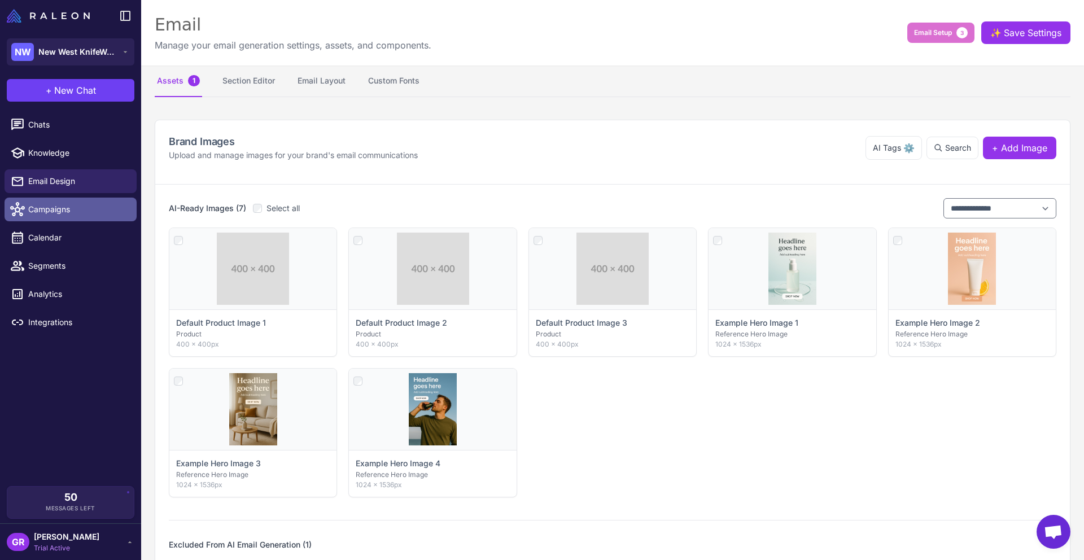
click at [47, 210] on span "Campaigns" at bounding box center [77, 209] width 99 height 12
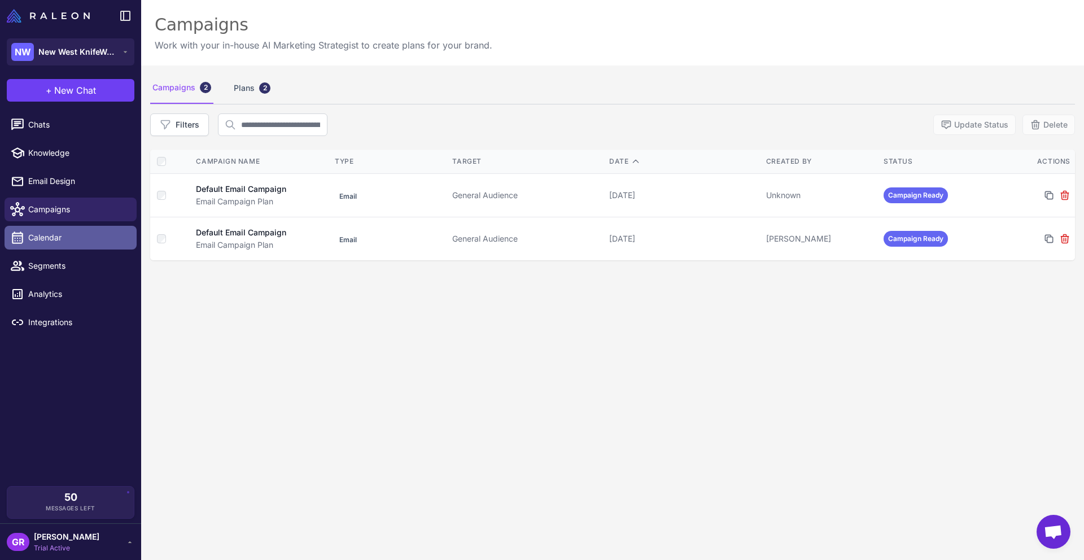
click at [47, 238] on span "Calendar" at bounding box center [77, 238] width 99 height 12
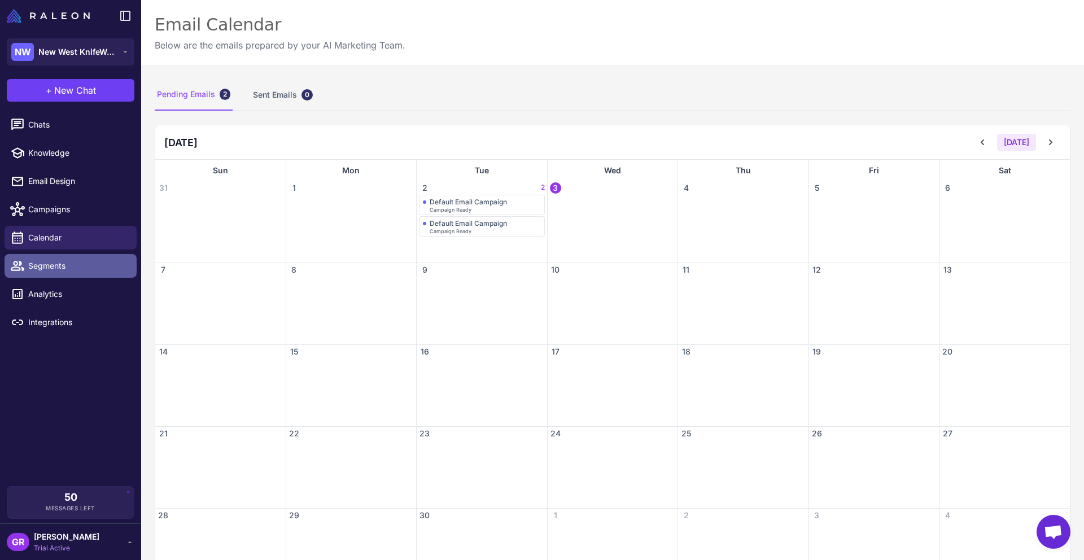
click at [42, 267] on span "Segments" at bounding box center [77, 266] width 99 height 12
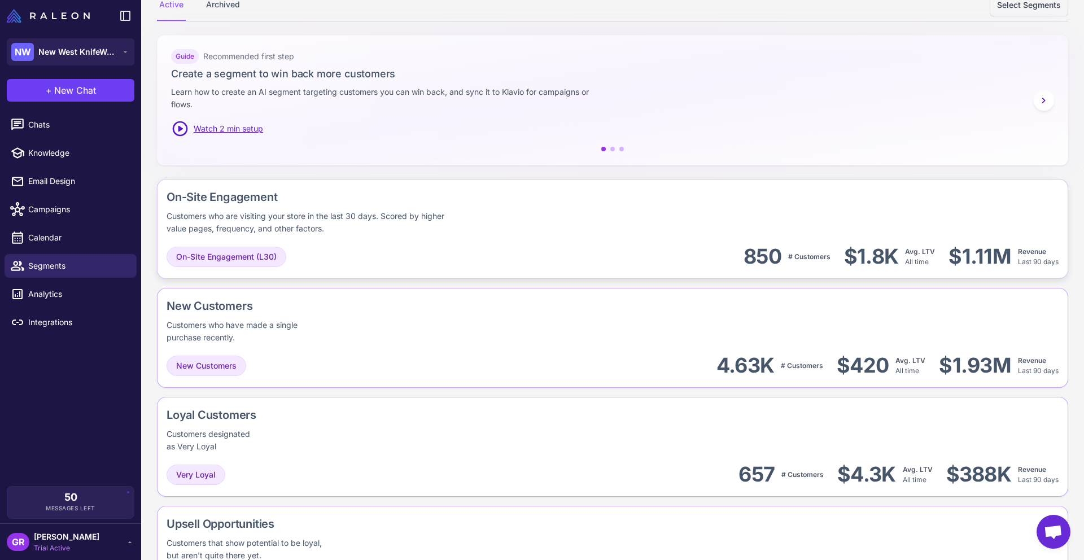
scroll to position [154, 0]
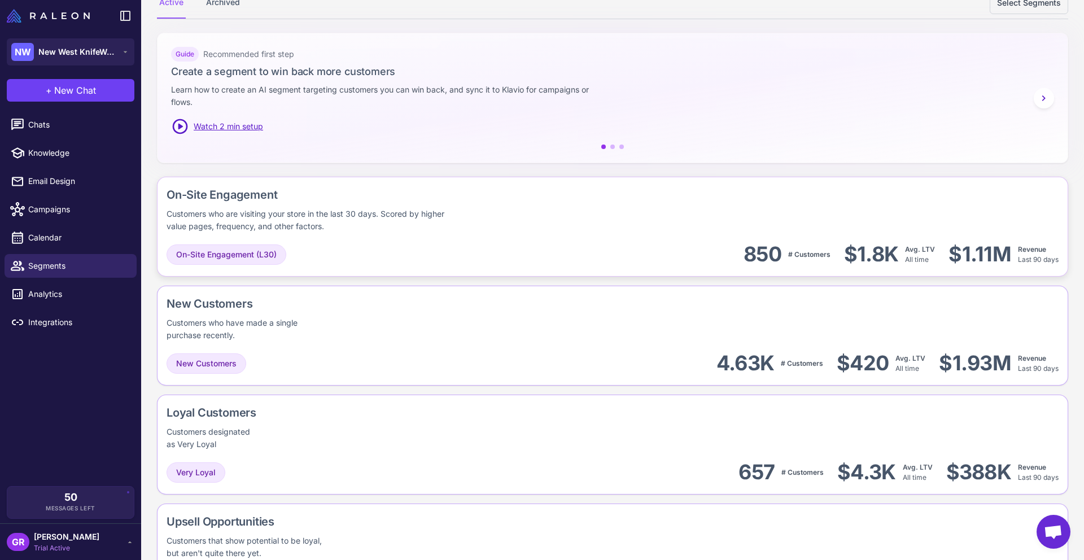
click at [358, 240] on div "On-Site Engagement Customers who are visiting your store in the last 30 days. S…" at bounding box center [613, 227] width 912 height 100
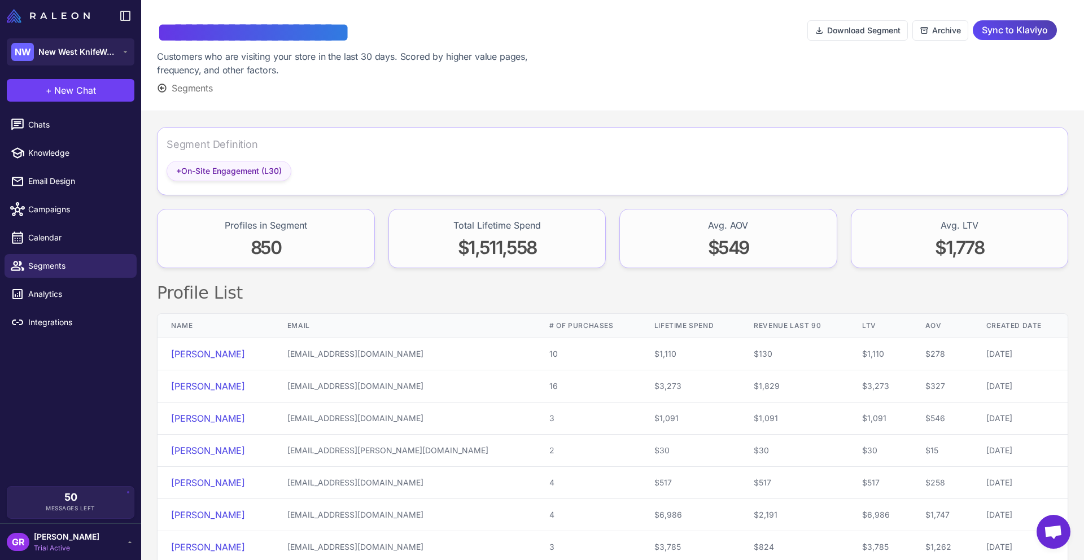
click at [188, 173] on span "+ On-Site Engagement (L30)" at bounding box center [229, 171] width 106 height 12
click at [417, 169] on div "+ On-Site Engagement (L30)" at bounding box center [613, 173] width 892 height 25
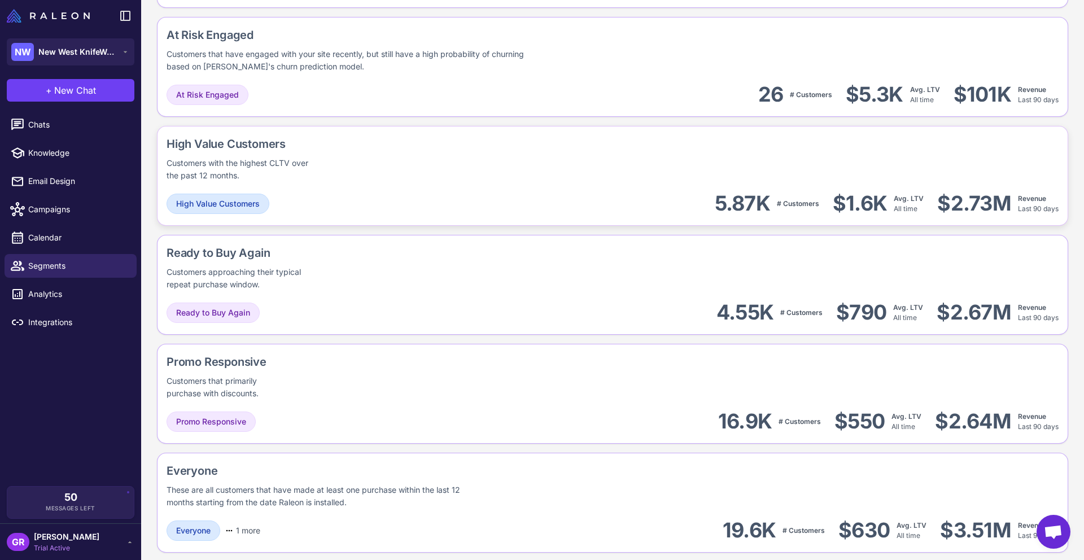
scroll to position [867, 0]
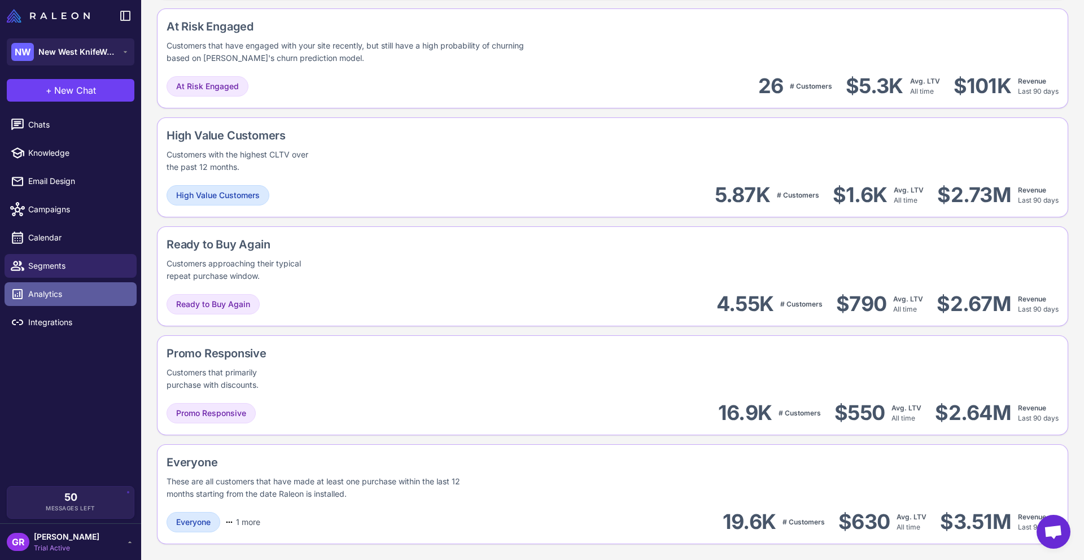
click at [52, 295] on span "Analytics" at bounding box center [77, 294] width 99 height 12
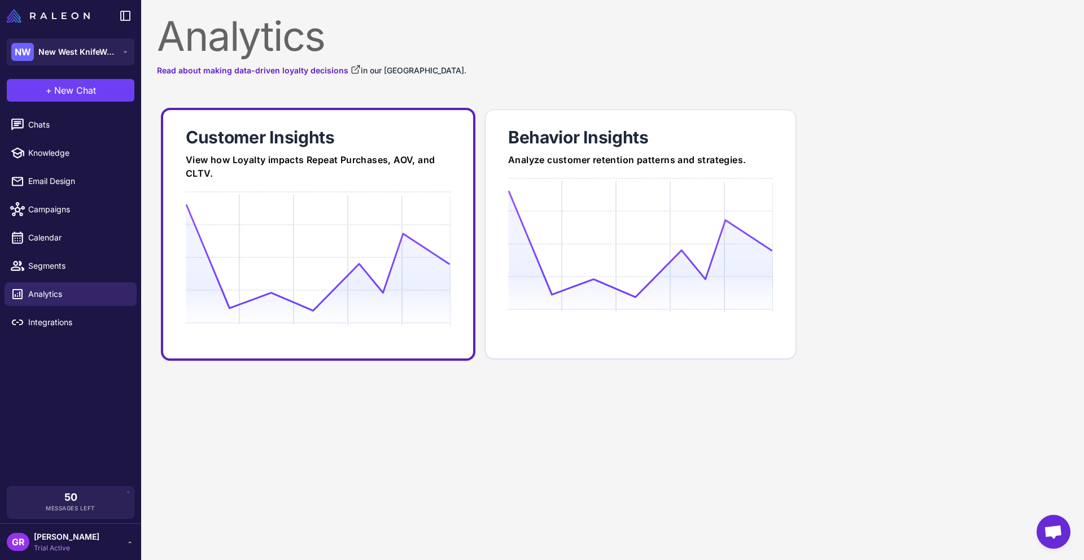
click at [256, 235] on icon at bounding box center [318, 258] width 264 height 108
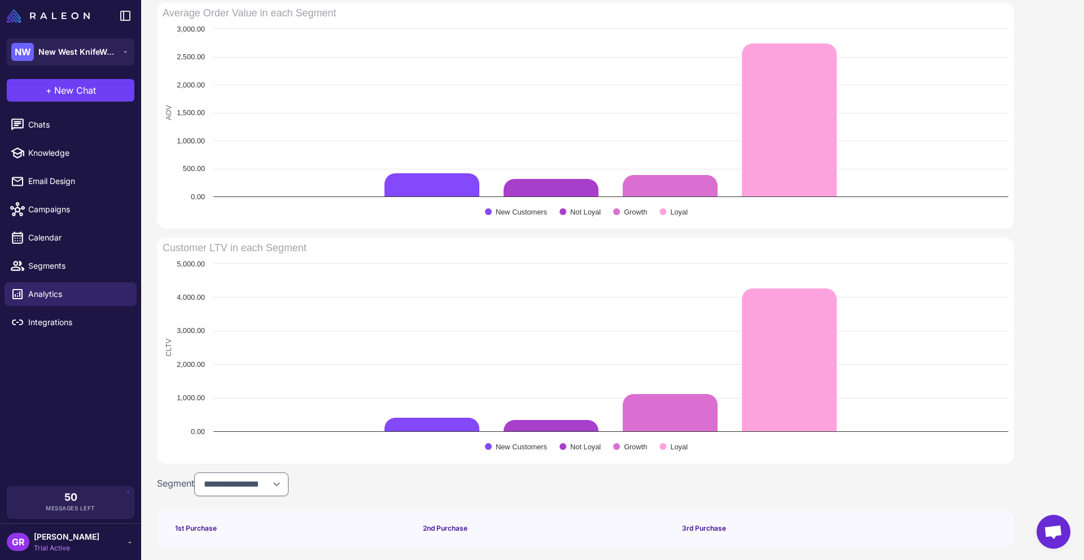
scroll to position [630, 0]
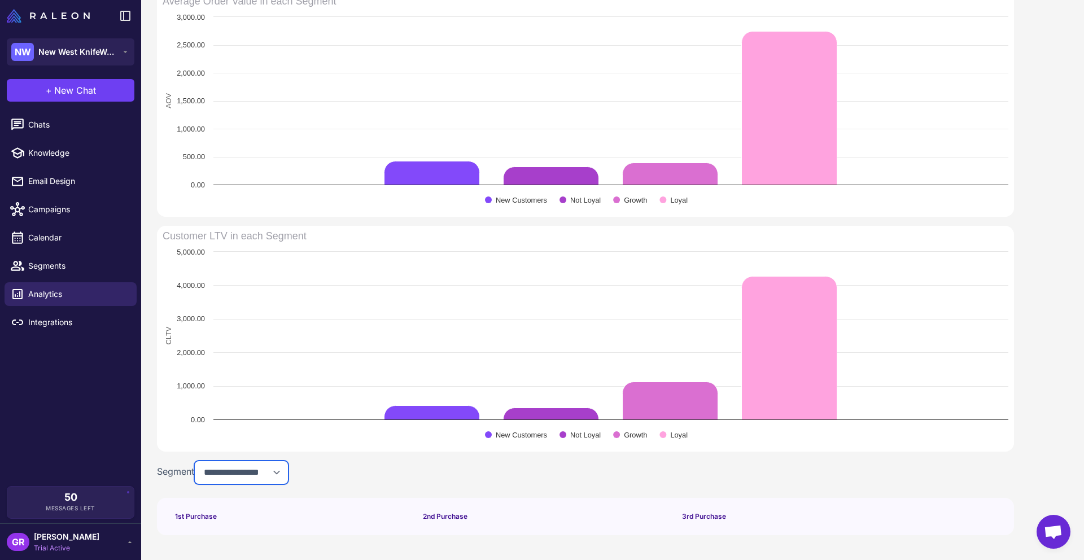
click at [260, 467] on select "**********" at bounding box center [241, 473] width 94 height 24
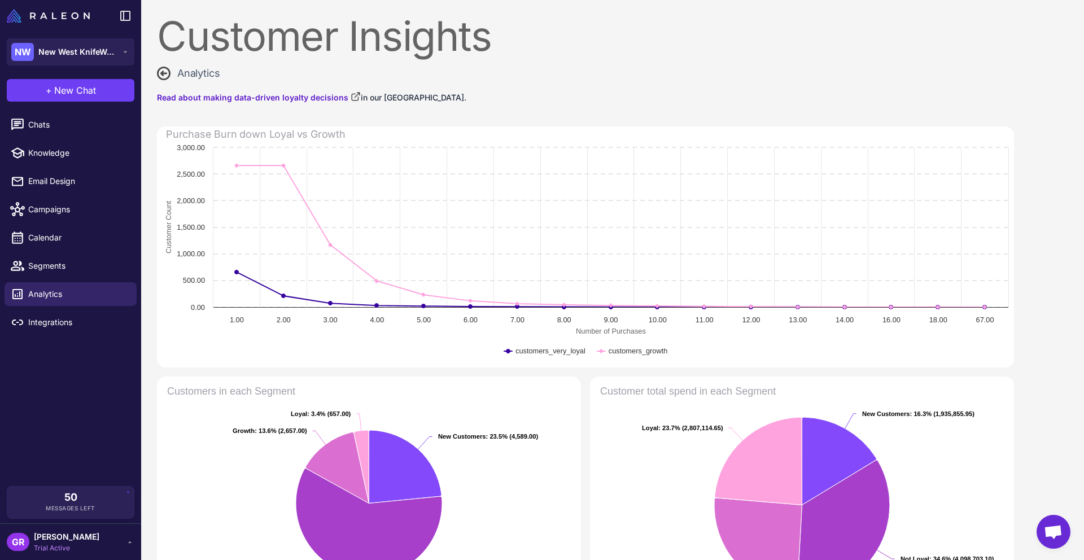
click at [162, 69] on icon at bounding box center [164, 74] width 14 height 14
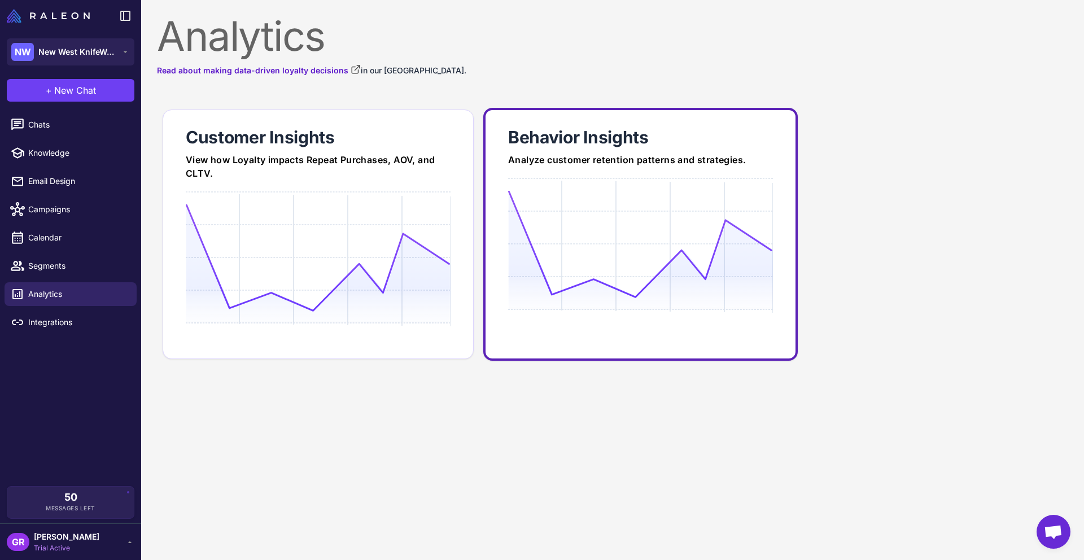
click at [566, 141] on div "Behavior Insights" at bounding box center [640, 137] width 265 height 23
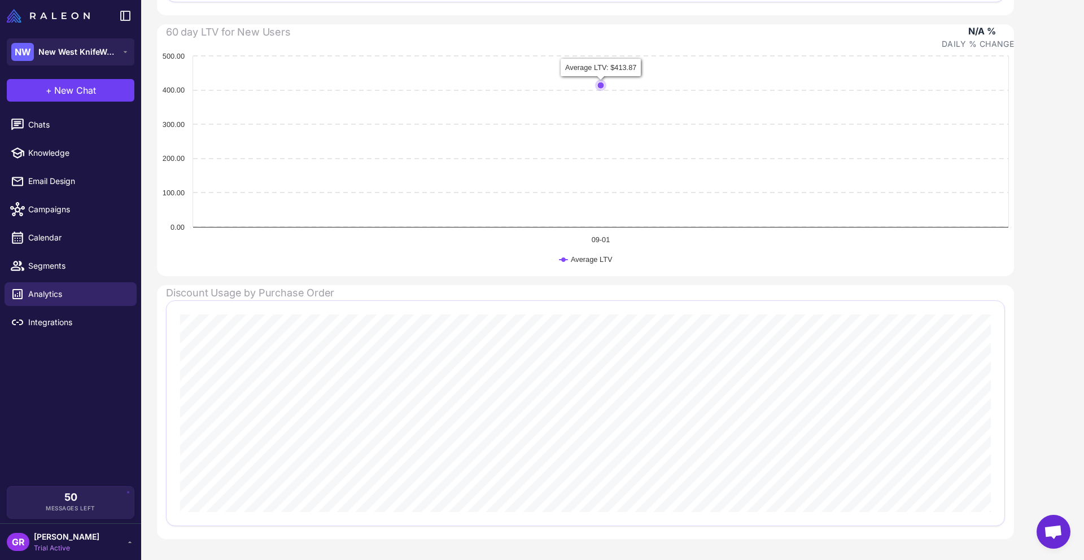
scroll to position [497, 0]
click at [52, 180] on span "Email Design" at bounding box center [77, 181] width 99 height 12
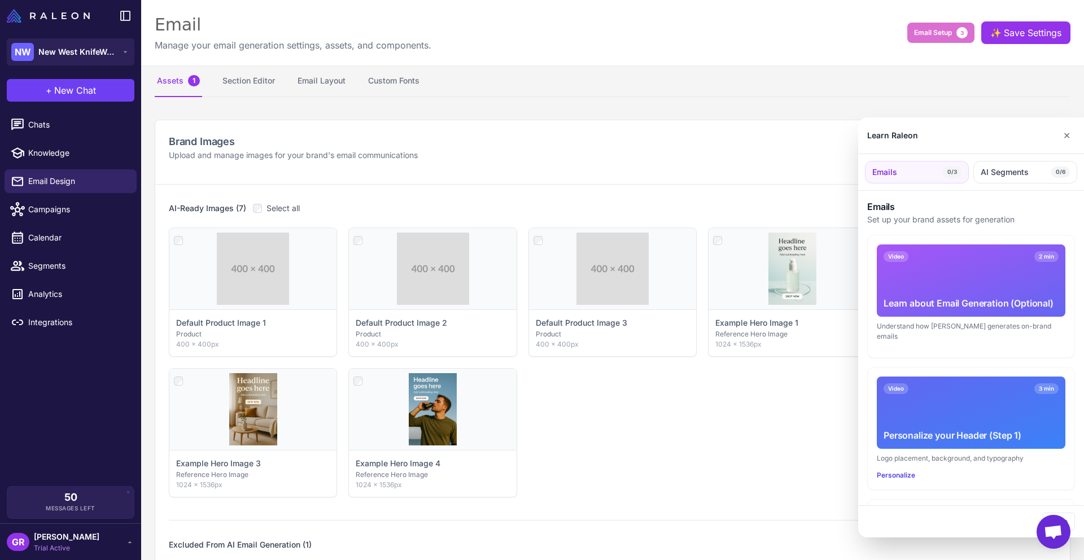
click at [44, 211] on div at bounding box center [542, 280] width 1084 height 560
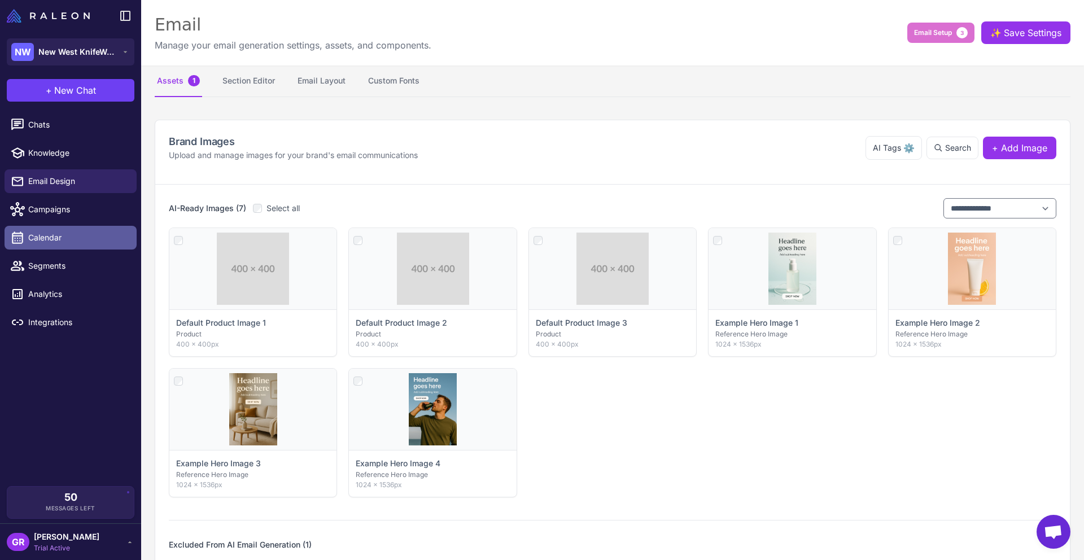
click at [39, 240] on span "Calendar" at bounding box center [77, 238] width 99 height 12
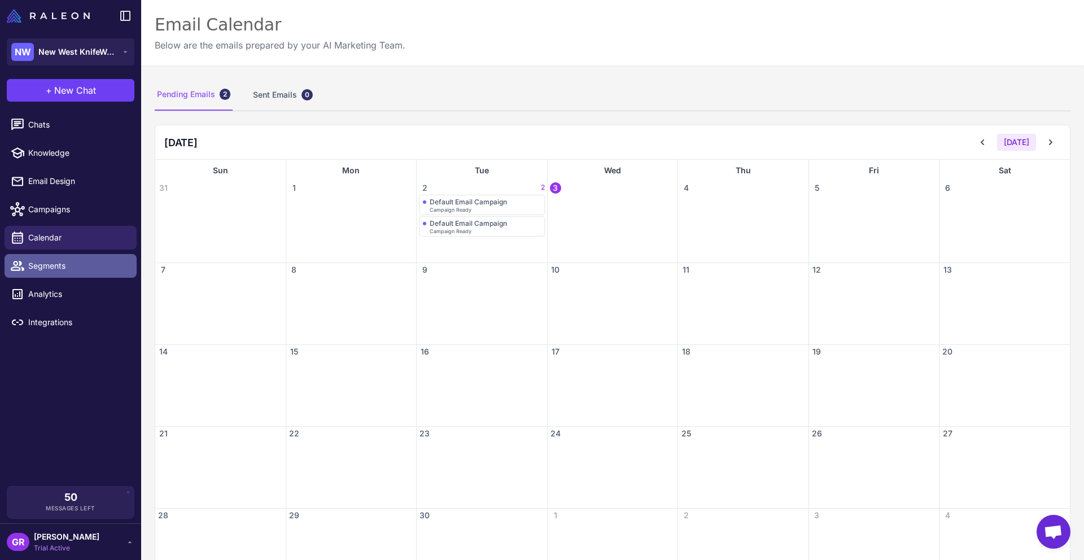
click at [40, 266] on span "Segments" at bounding box center [77, 266] width 99 height 12
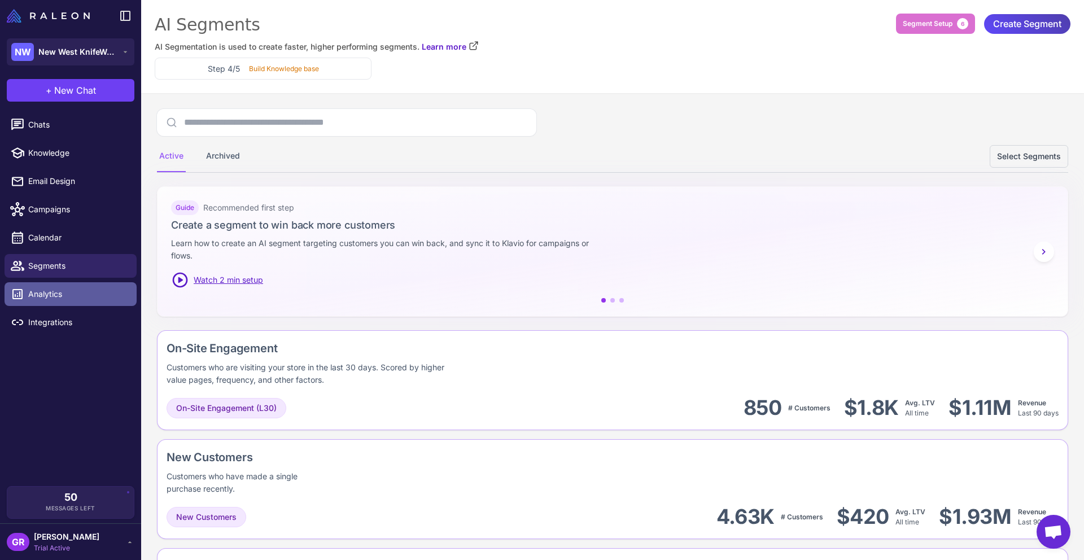
click at [51, 289] on span "Analytics" at bounding box center [77, 294] width 99 height 12
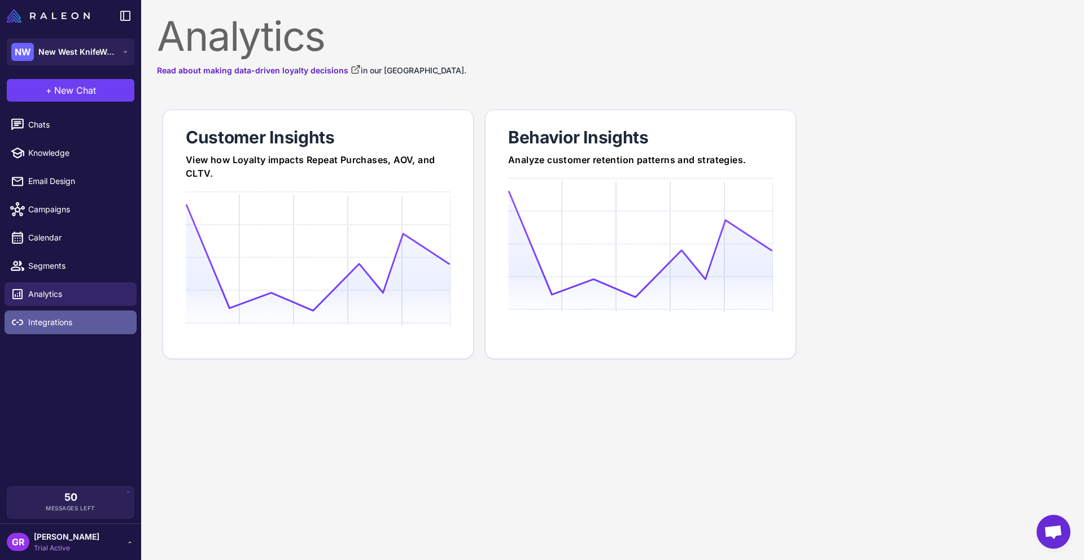
click at [42, 322] on span "Integrations" at bounding box center [77, 322] width 99 height 12
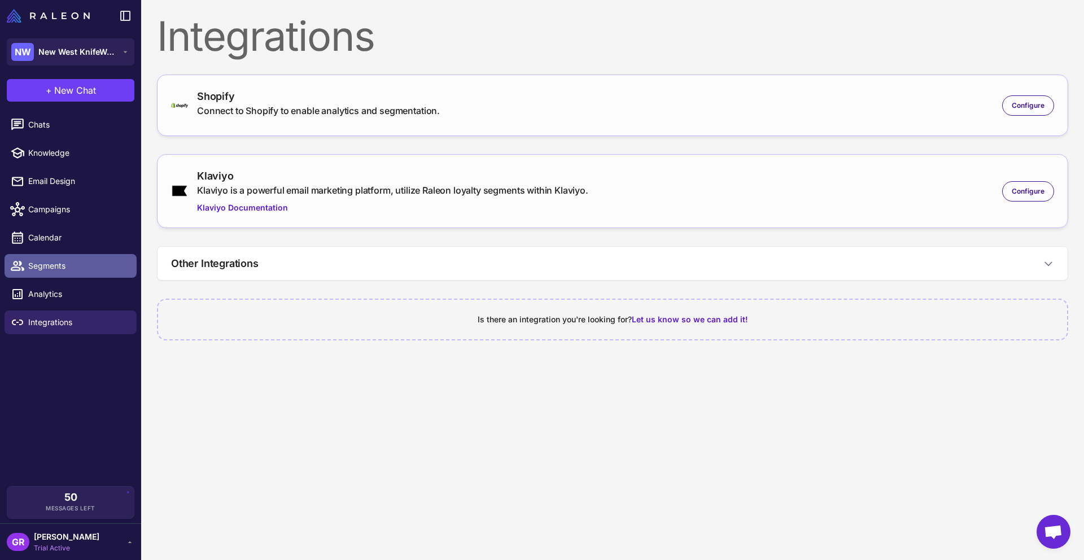
click at [48, 260] on span "Segments" at bounding box center [77, 266] width 99 height 12
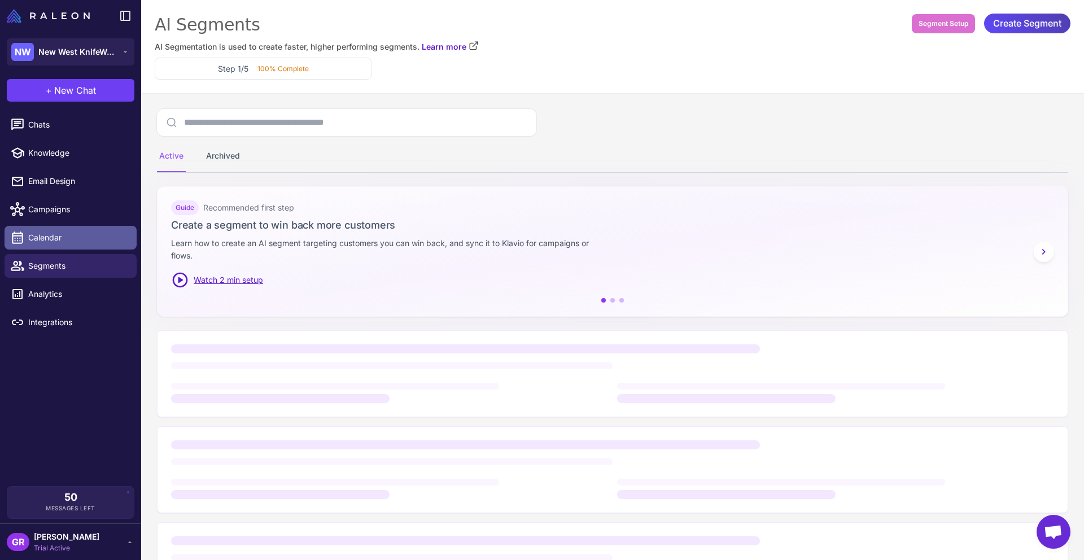
click at [47, 234] on span "Calendar" at bounding box center [77, 238] width 99 height 12
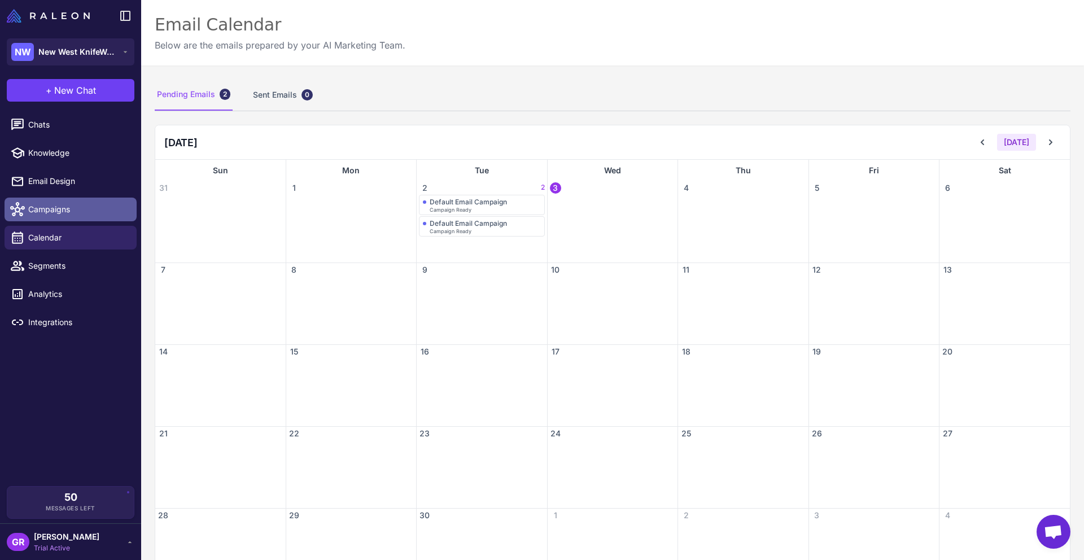
click at [46, 206] on span "Campaigns" at bounding box center [77, 209] width 99 height 12
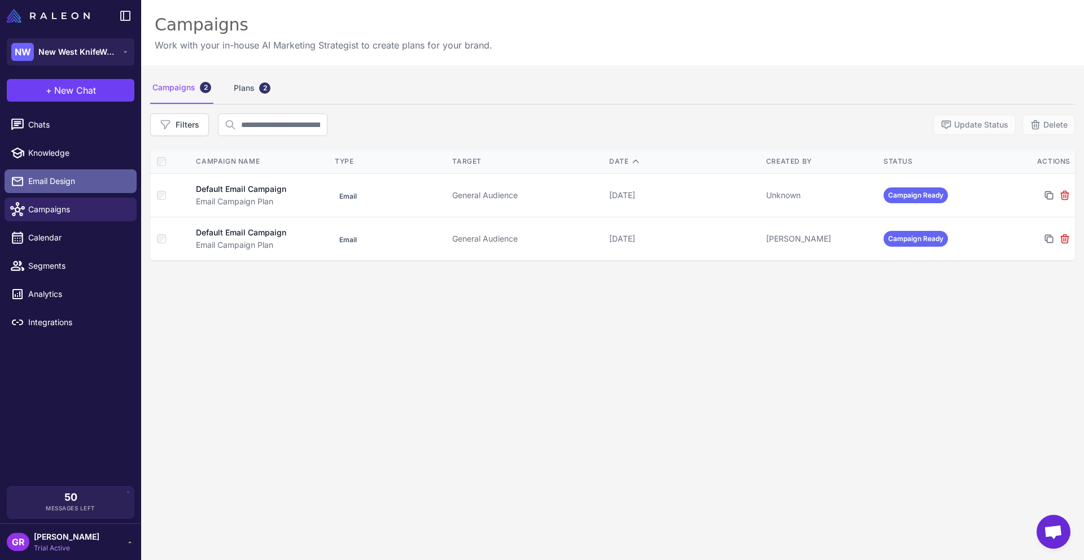
click at [48, 174] on link "Email Design" at bounding box center [71, 181] width 132 height 24
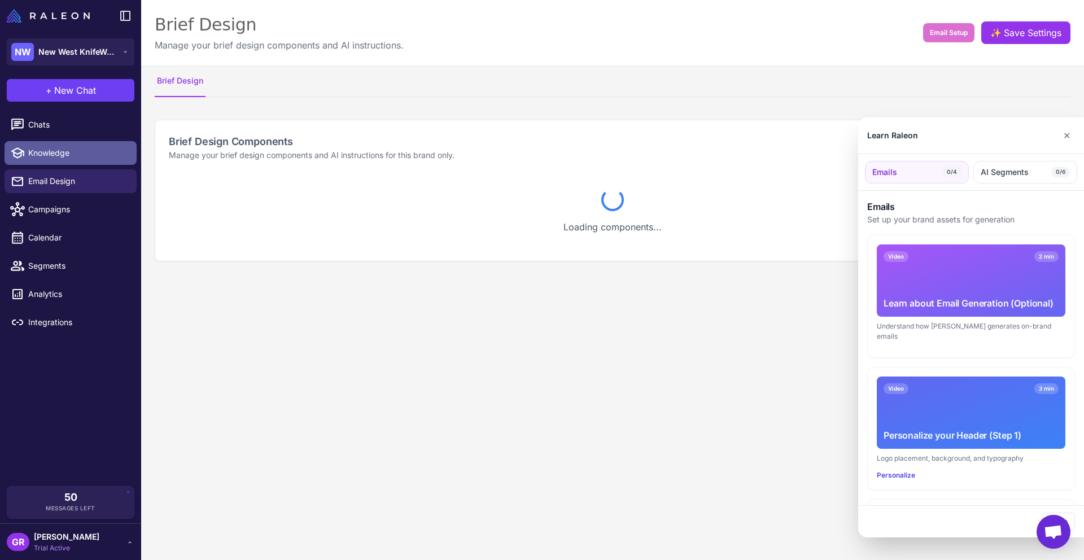
click at [47, 149] on div "**********" at bounding box center [542, 280] width 1084 height 560
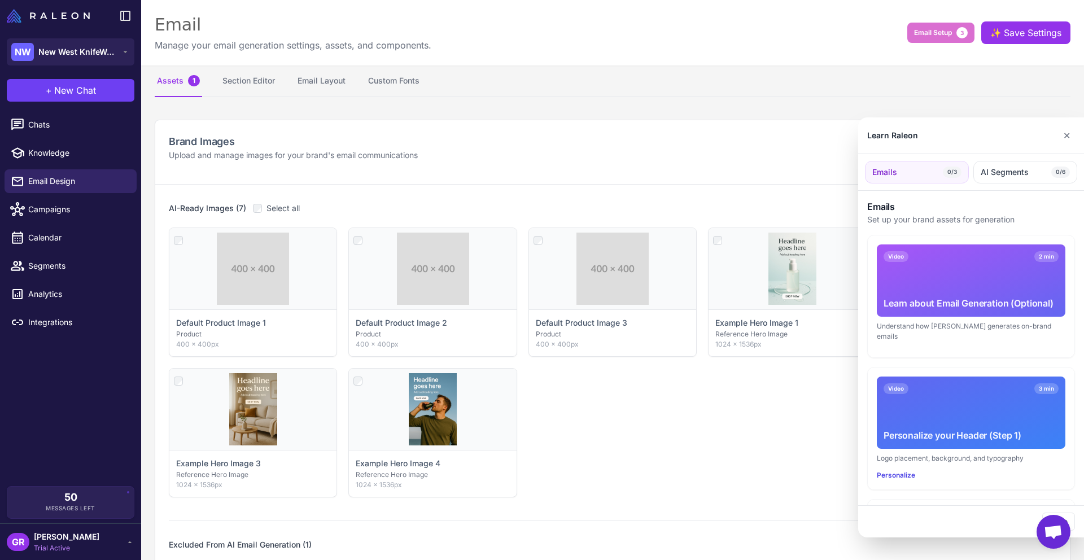
click at [47, 122] on div at bounding box center [542, 280] width 1084 height 560
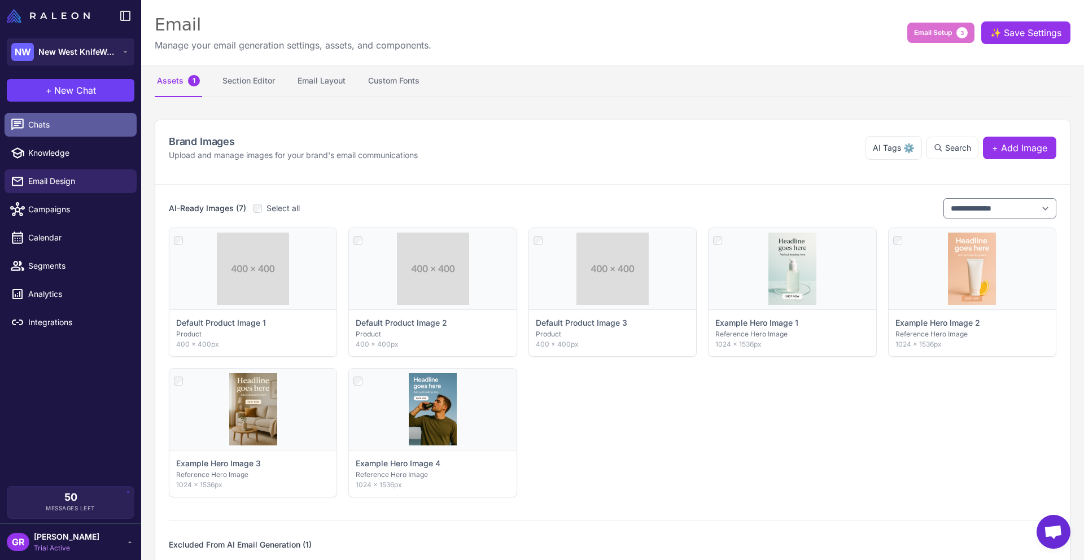
click at [37, 124] on span "Chats" at bounding box center [77, 125] width 99 height 12
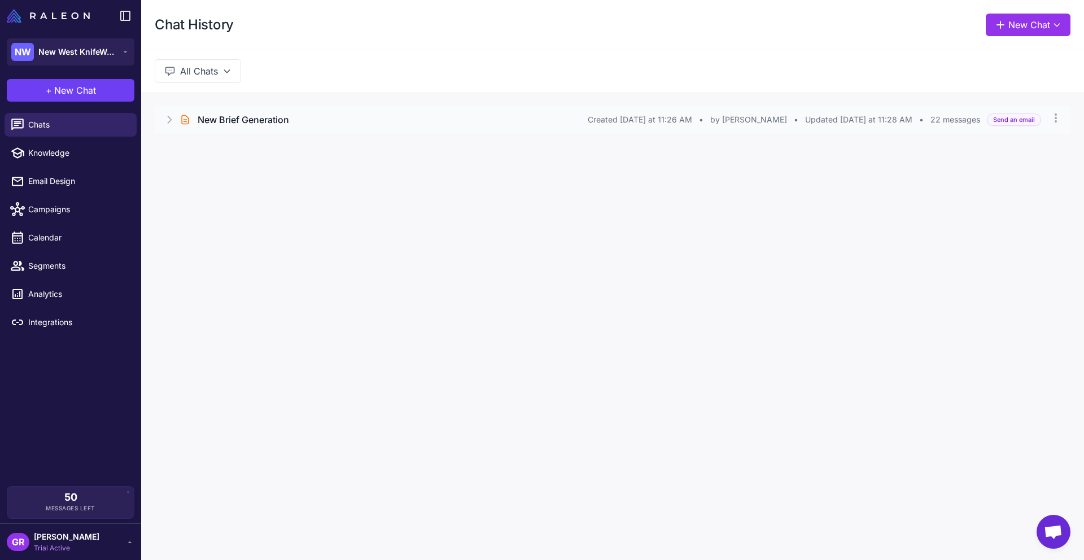
click at [267, 120] on h3 "New Brief Generation" at bounding box center [244, 120] width 92 height 14
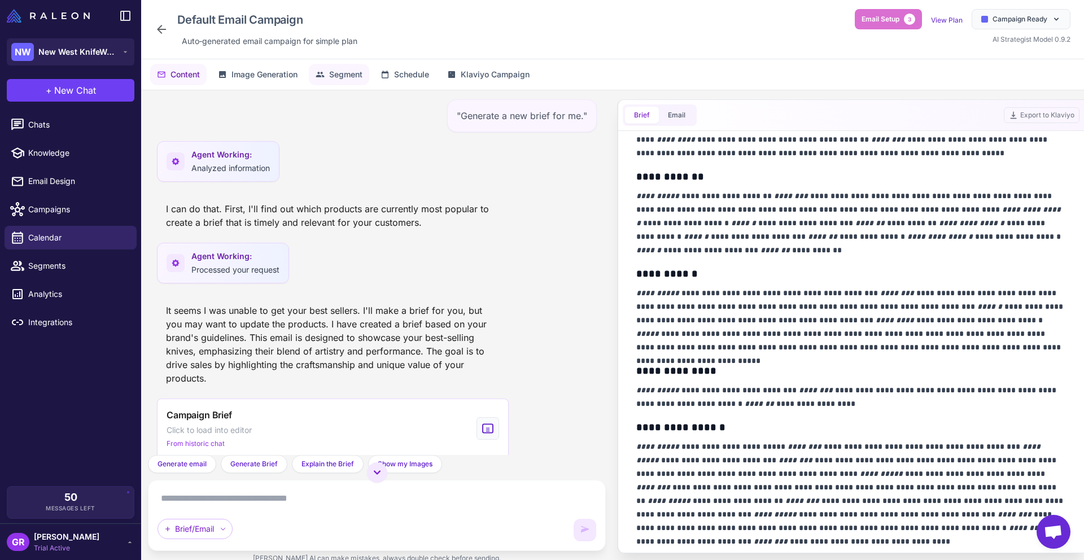
click at [340, 76] on span "Segment" at bounding box center [345, 74] width 33 height 12
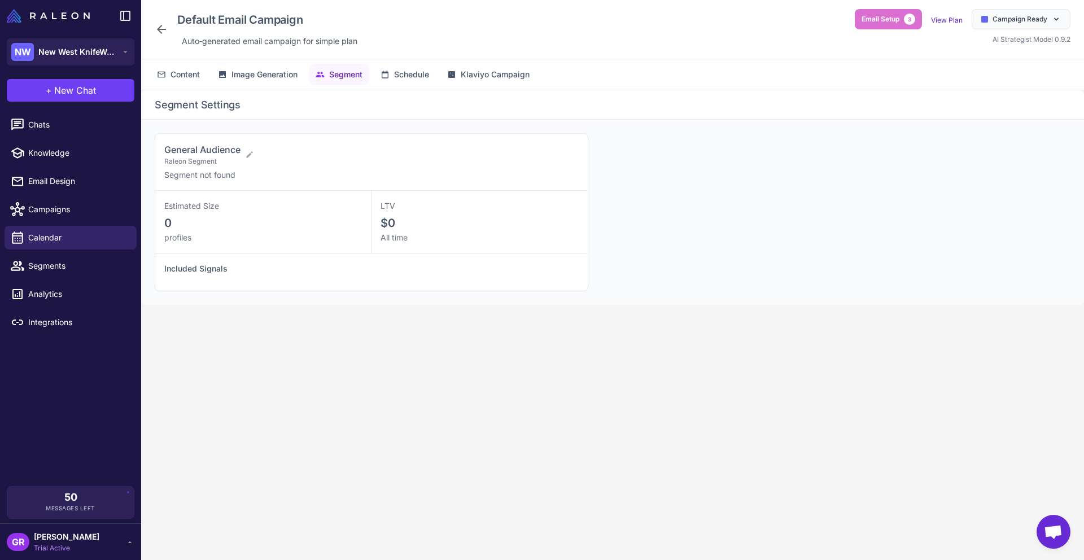
click at [206, 173] on span "Segment not found" at bounding box center [199, 175] width 71 height 10
click at [247, 154] on icon at bounding box center [249, 154] width 9 height 9
select select
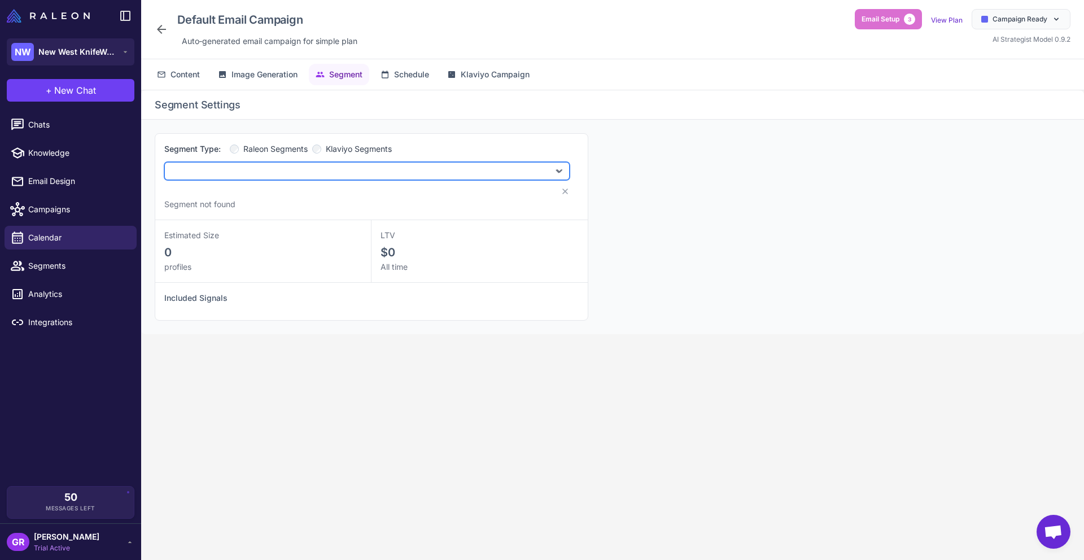
click at [289, 168] on select "**********" at bounding box center [367, 171] width 406 height 18
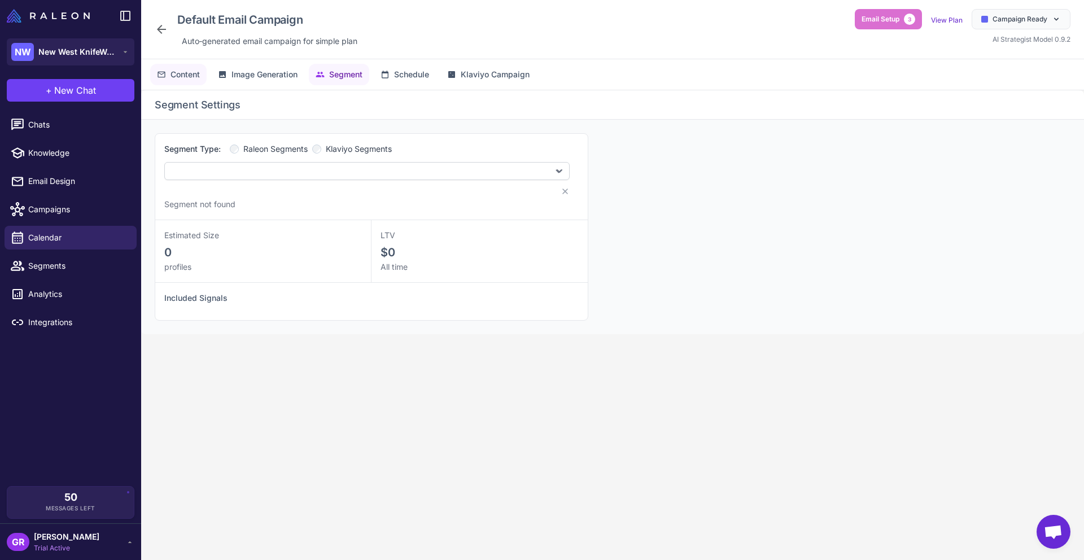
click at [198, 71] on span "Content" at bounding box center [185, 74] width 29 height 12
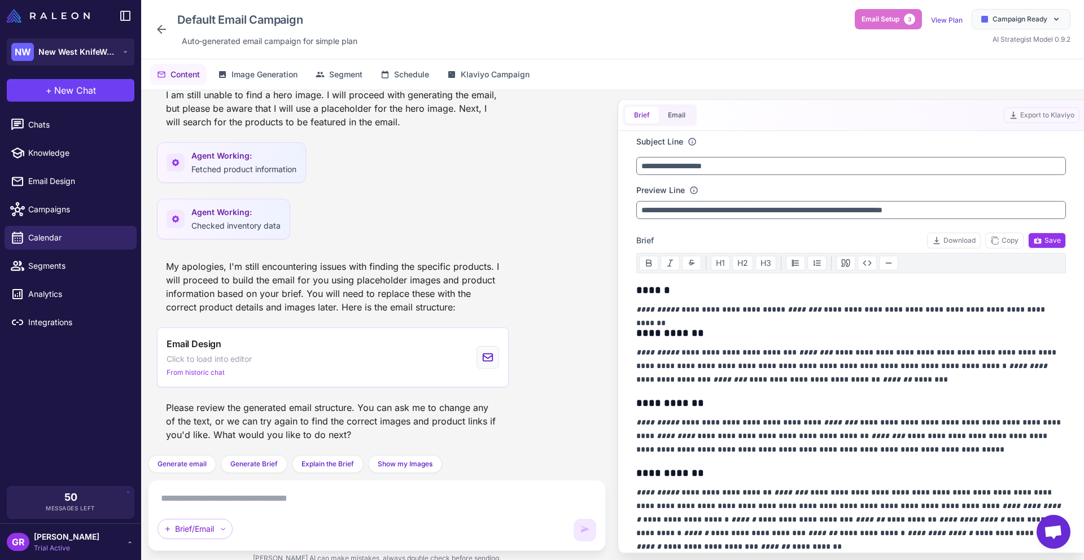
click at [73, 543] on span "Trial Active" at bounding box center [67, 548] width 66 height 10
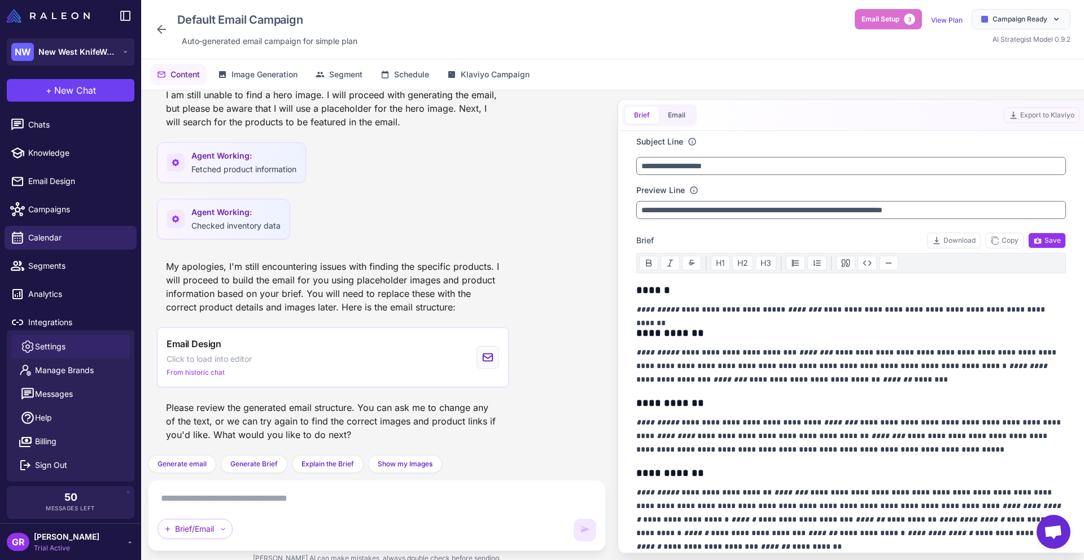
click at [72, 345] on link "Settings" at bounding box center [70, 347] width 119 height 24
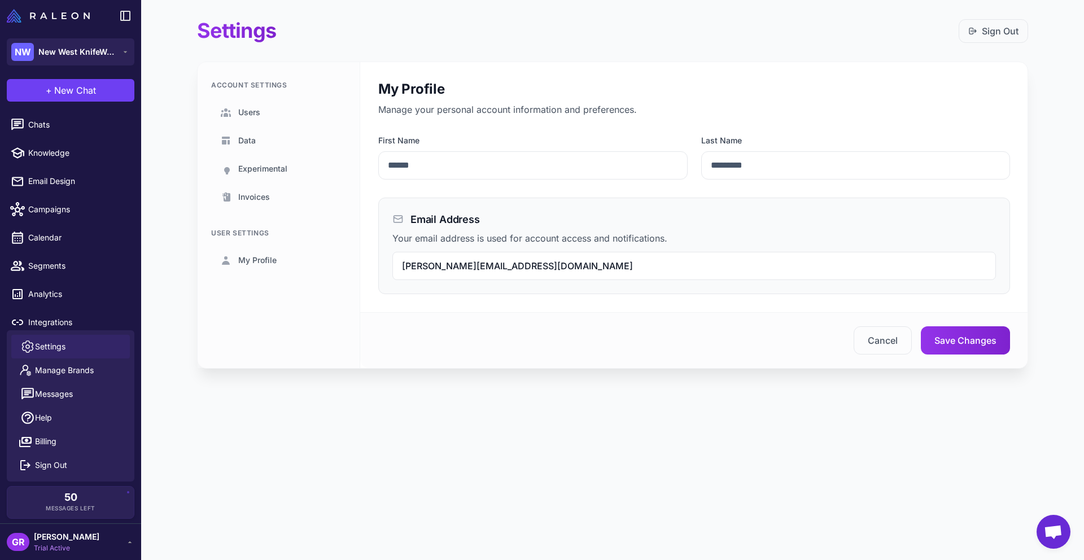
click at [251, 443] on div "Settings Sign Out Account Settings Users Data Experimental Invoices User Settin…" at bounding box center [612, 280] width 943 height 560
click at [80, 159] on link "Knowledge" at bounding box center [71, 153] width 132 height 24
select select
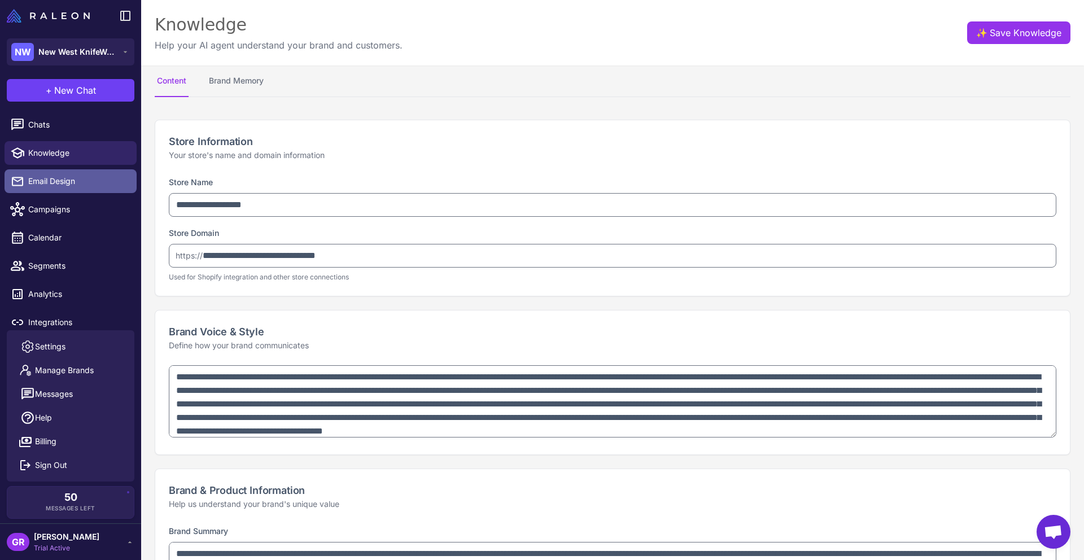
type textarea "**********"
click at [73, 182] on span "Email Design" at bounding box center [77, 181] width 99 height 12
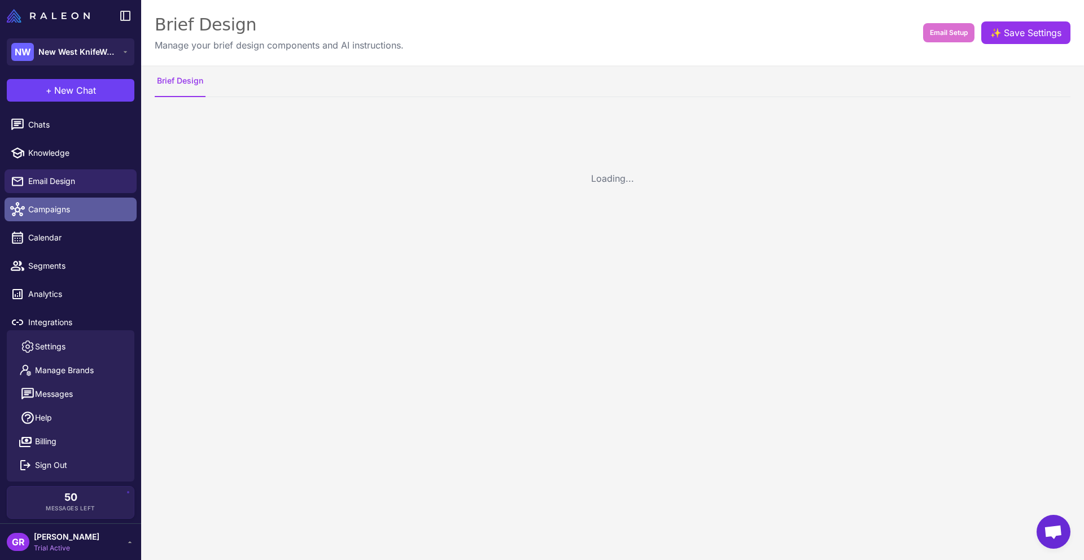
click at [72, 203] on div "**********" at bounding box center [542, 280] width 1084 height 560
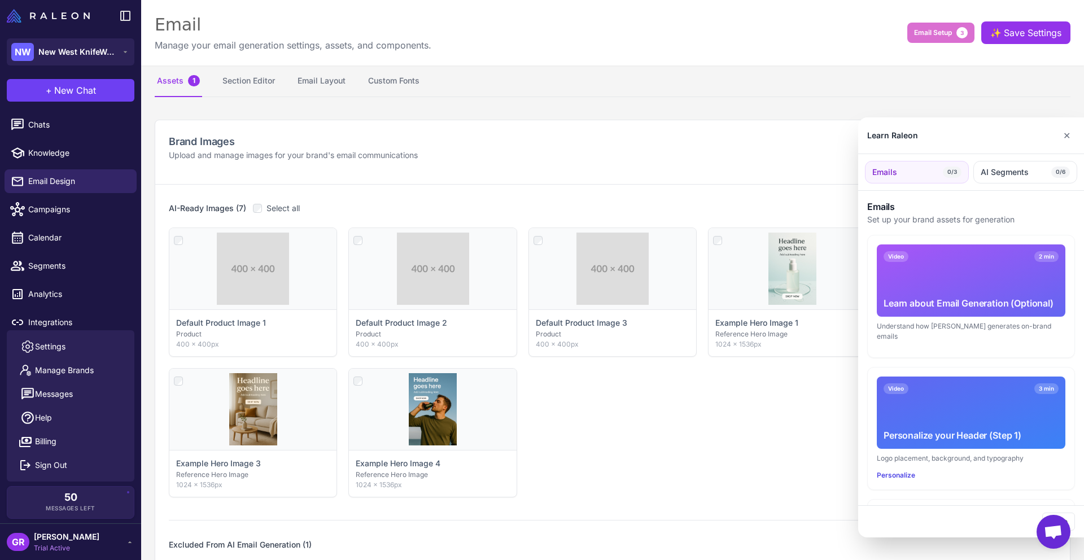
click at [68, 241] on div at bounding box center [542, 280] width 1084 height 560
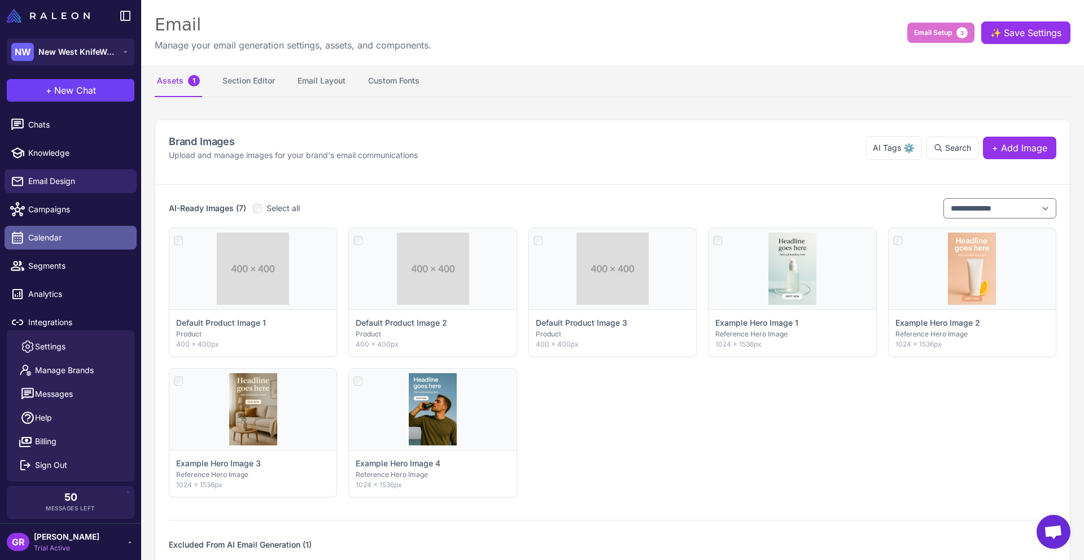
click at [42, 237] on span "Calendar" at bounding box center [77, 238] width 99 height 12
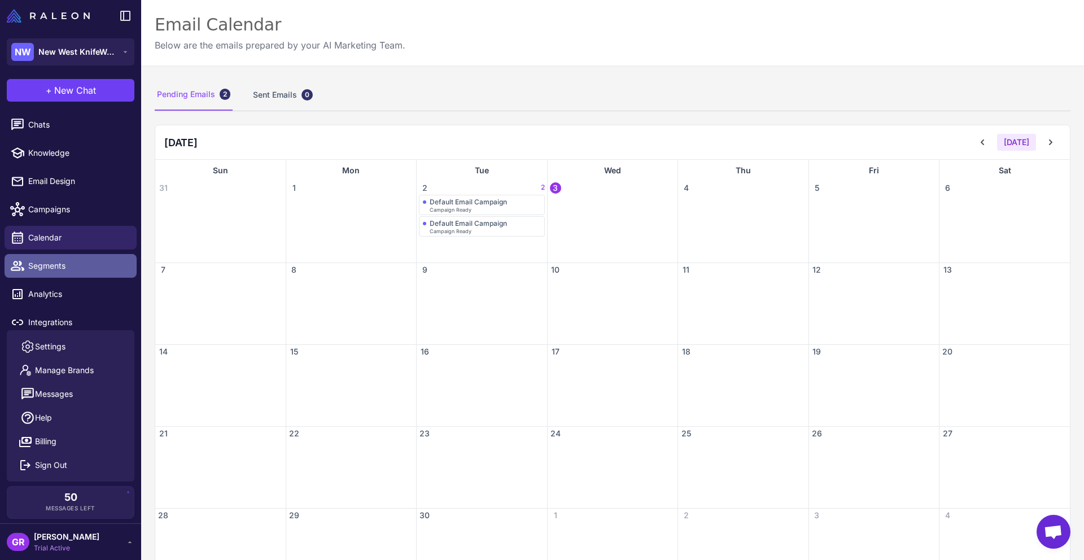
click at [41, 273] on link "Segments" at bounding box center [71, 266] width 132 height 24
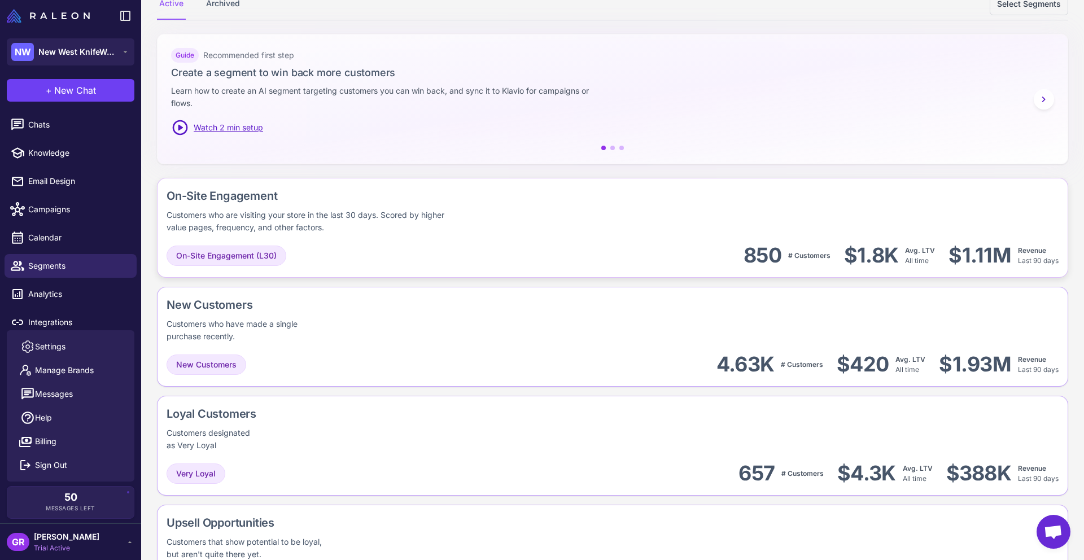
scroll to position [159, 0]
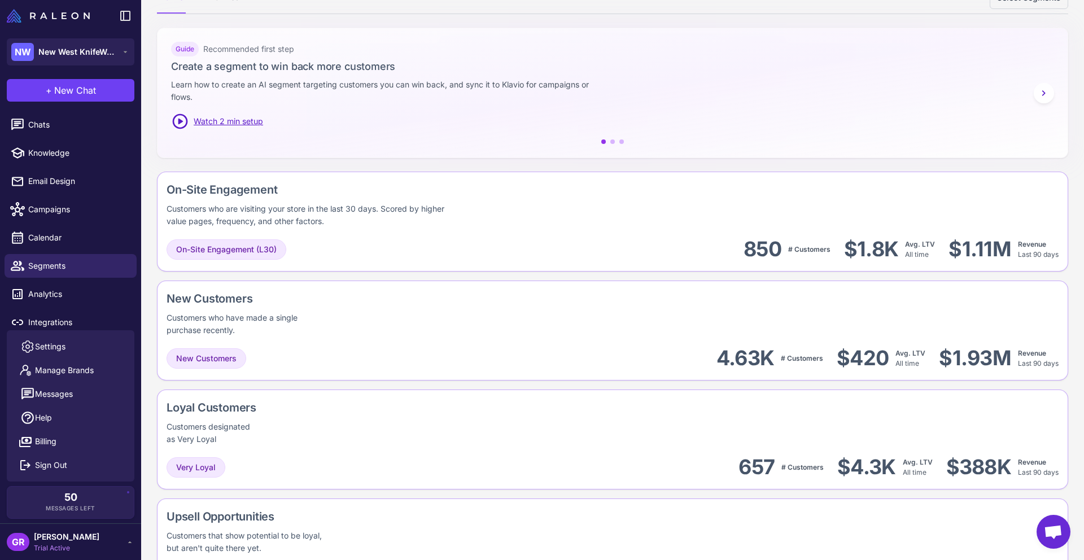
click at [215, 128] on div "Watch 2 min setup" at bounding box center [217, 121] width 92 height 18
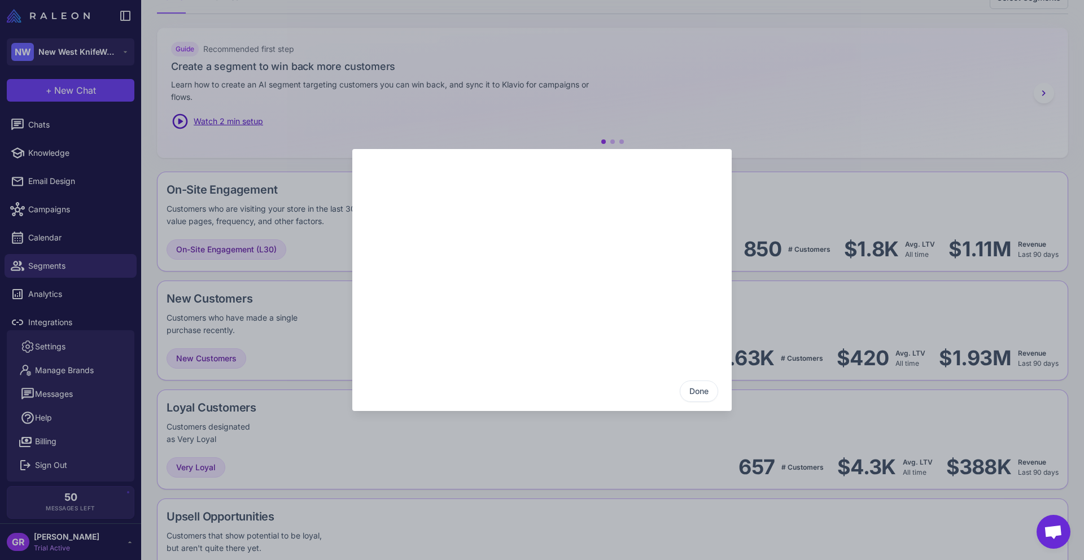
click at [745, 71] on div "Done" at bounding box center [542, 280] width 1084 height 542
click at [698, 392] on button "Done" at bounding box center [699, 391] width 38 height 21
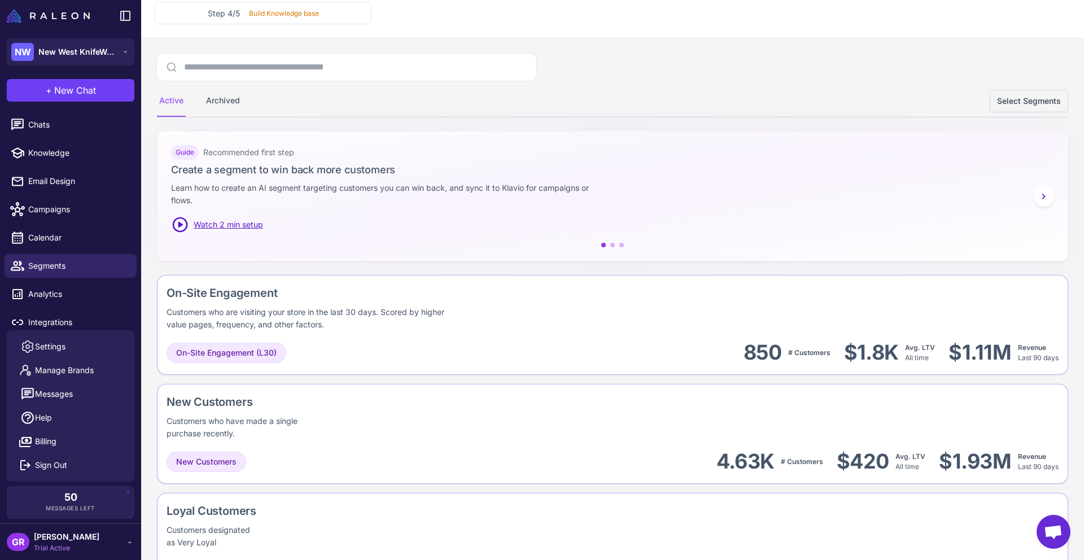
scroll to position [0, 0]
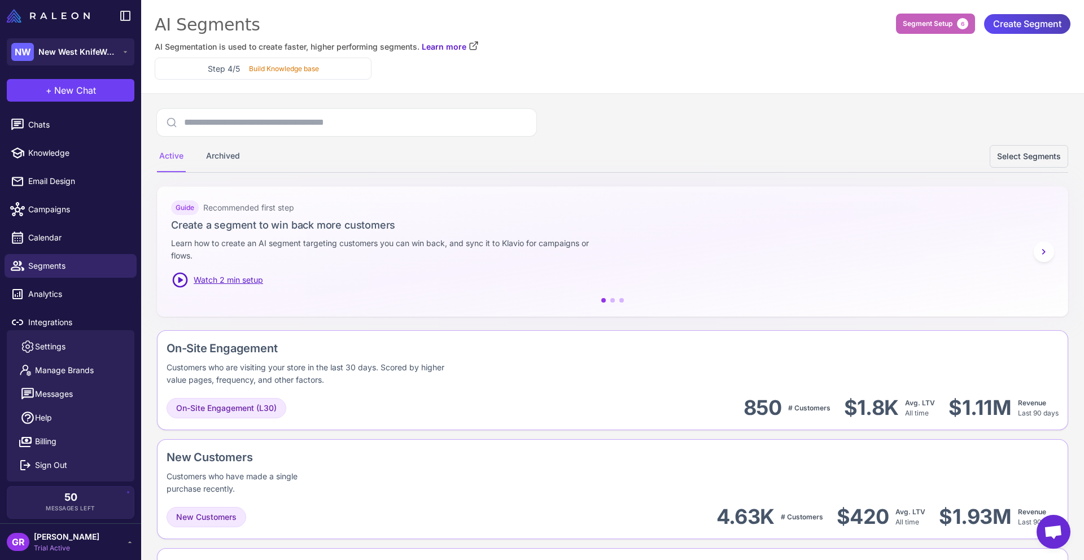
click at [931, 21] on span "Segment Setup" at bounding box center [928, 24] width 50 height 10
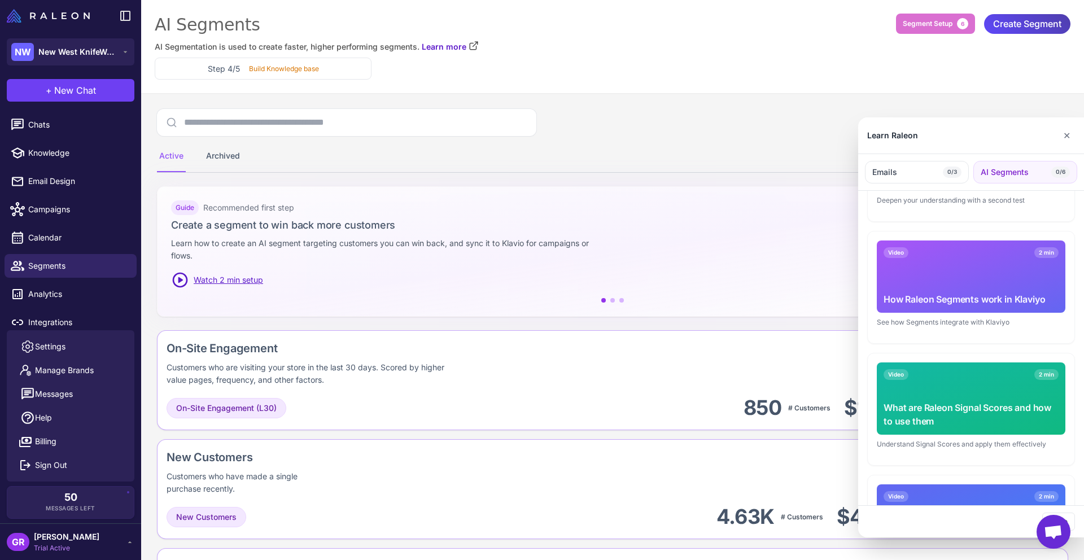
scroll to position [480, 0]
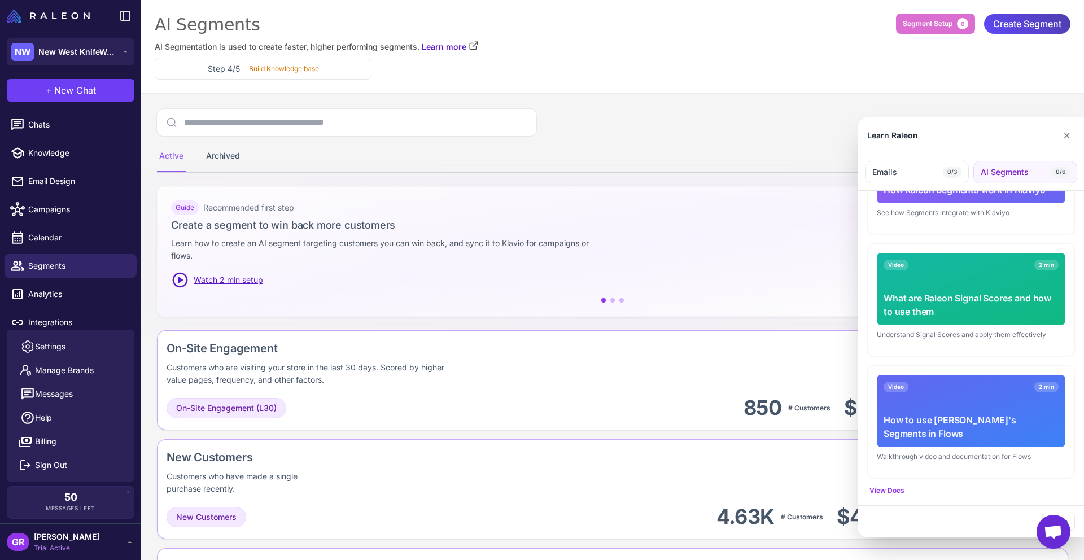
click at [964, 302] on div "What are Raleon Signal Scores and how to use them" at bounding box center [971, 304] width 175 height 27
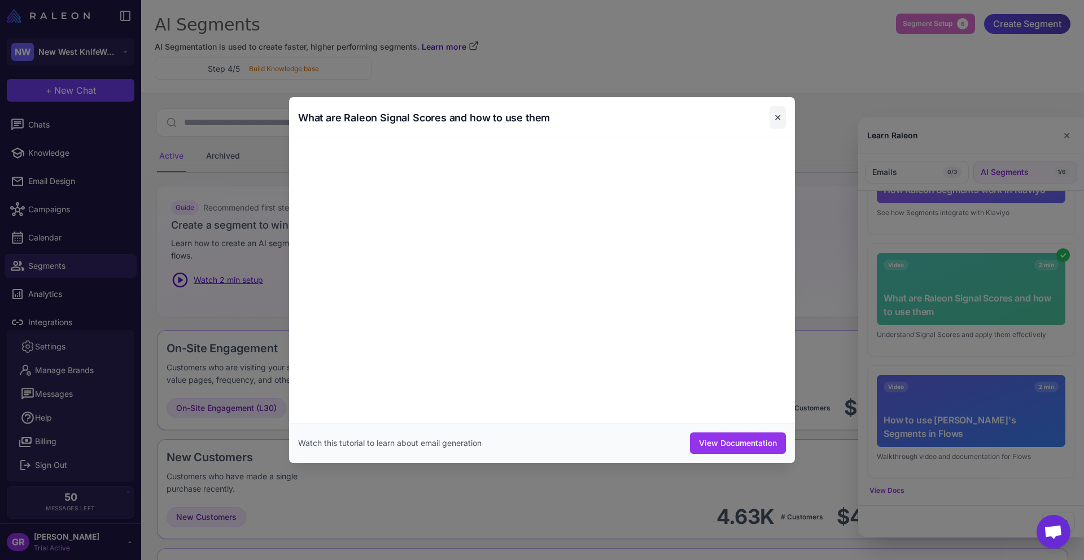
click at [775, 115] on button "✕" at bounding box center [778, 117] width 16 height 23
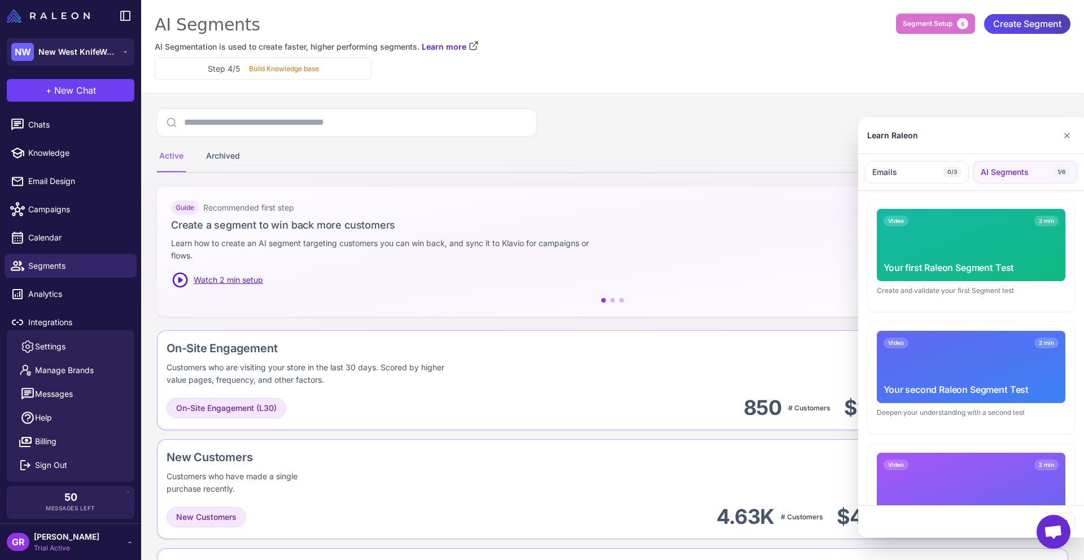
scroll to position [0, 0]
